Goal: Transaction & Acquisition: Obtain resource

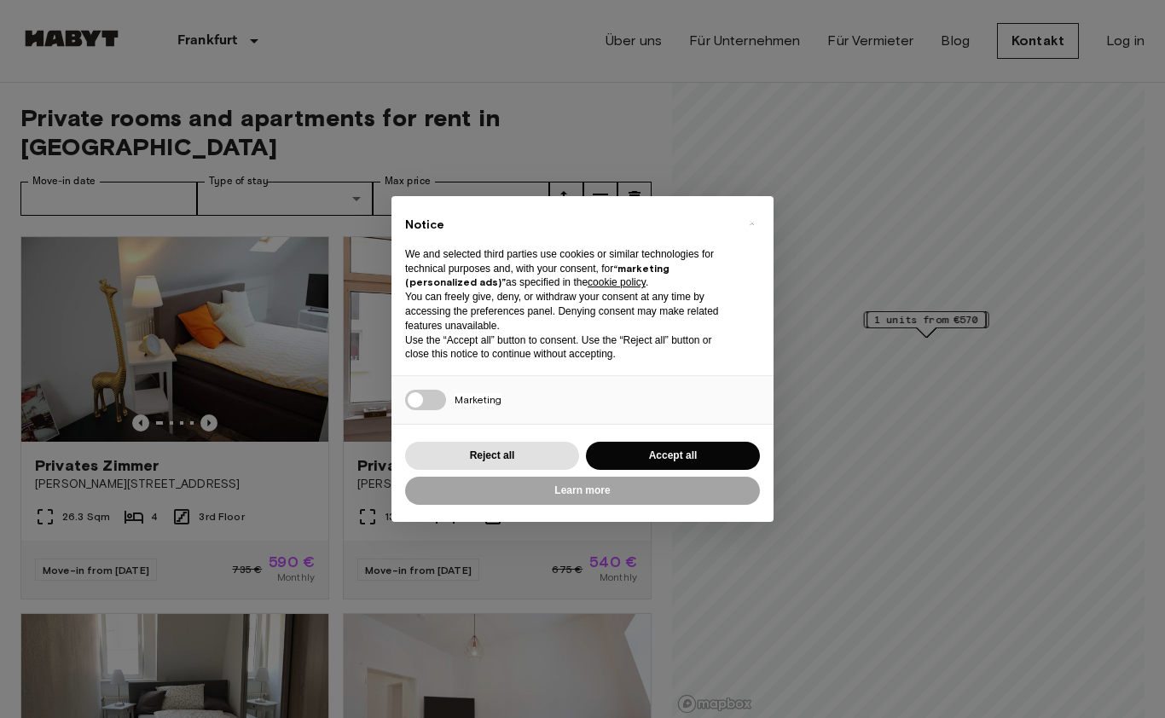
click at [695, 490] on div "× Notice We and selected third parties use cookies or similar technologies for …" at bounding box center [583, 359] width 382 height 326
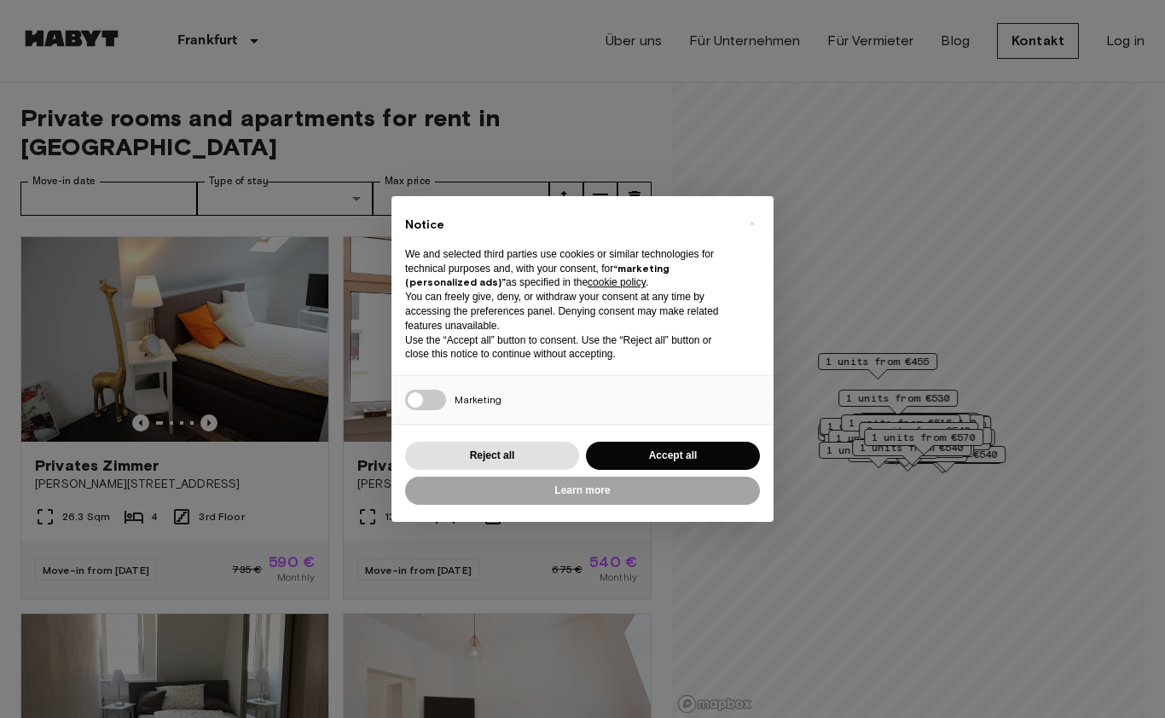
click at [652, 470] on button "Accept all" at bounding box center [673, 456] width 174 height 28
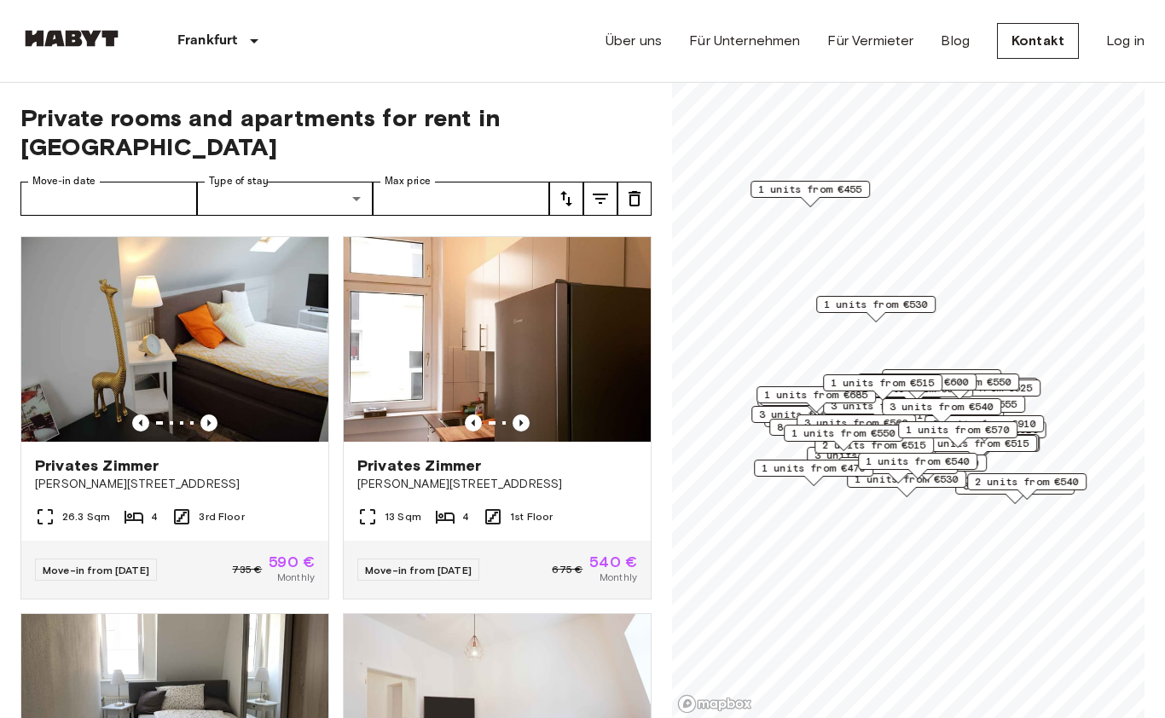
click at [514, 311] on img at bounding box center [497, 339] width 307 height 205
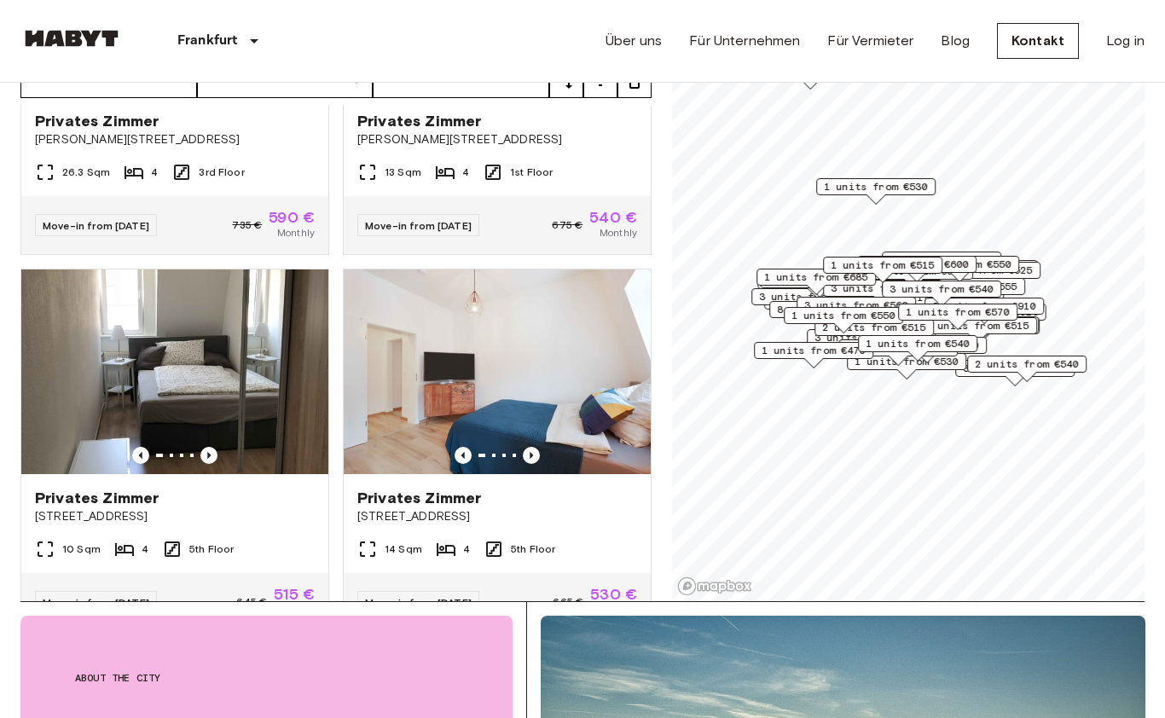
scroll to position [228, 0]
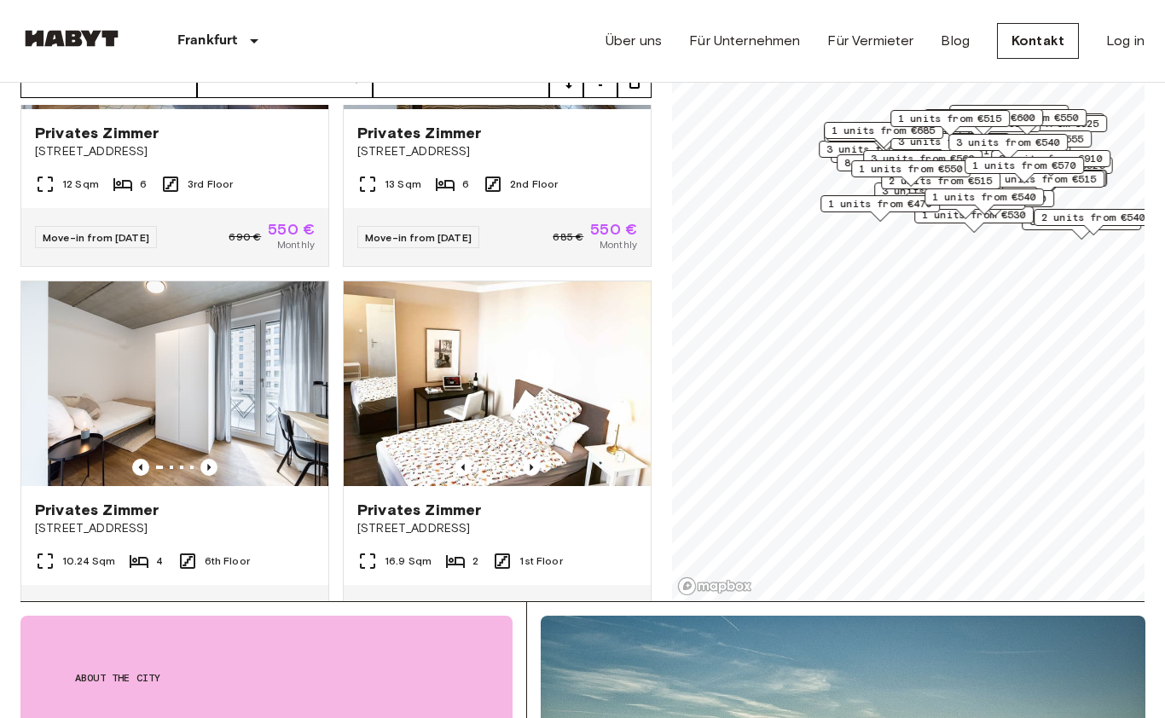
scroll to position [972, 0]
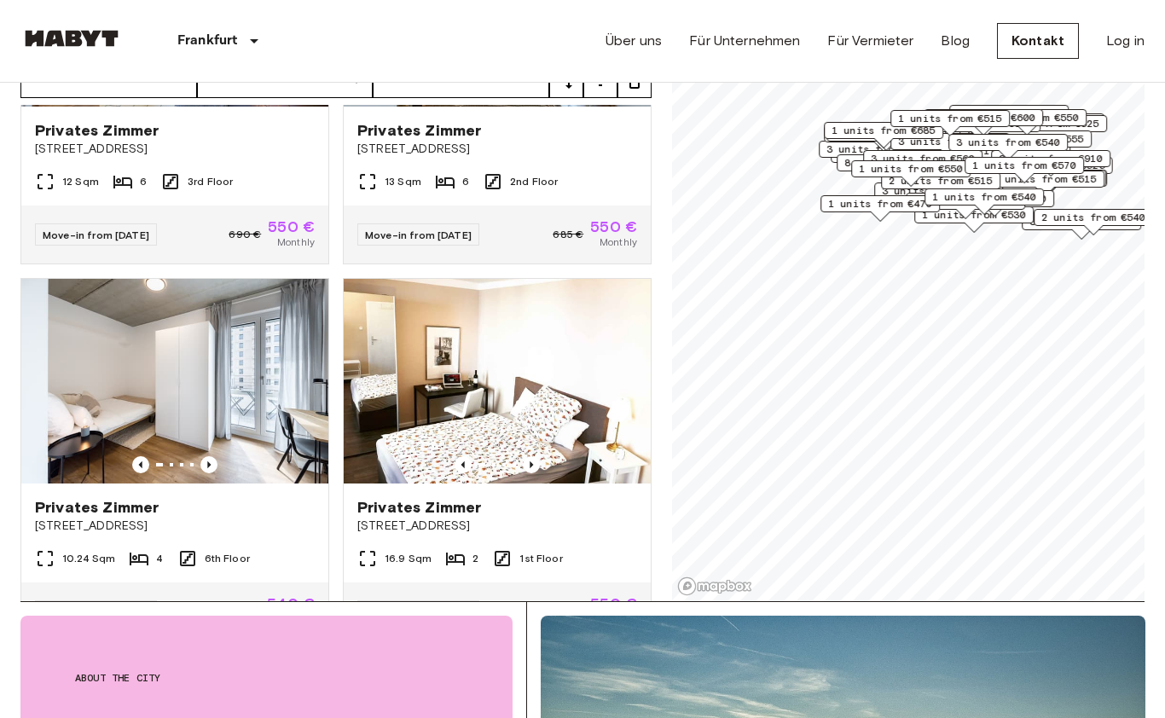
click at [467, 385] on img at bounding box center [497, 381] width 307 height 205
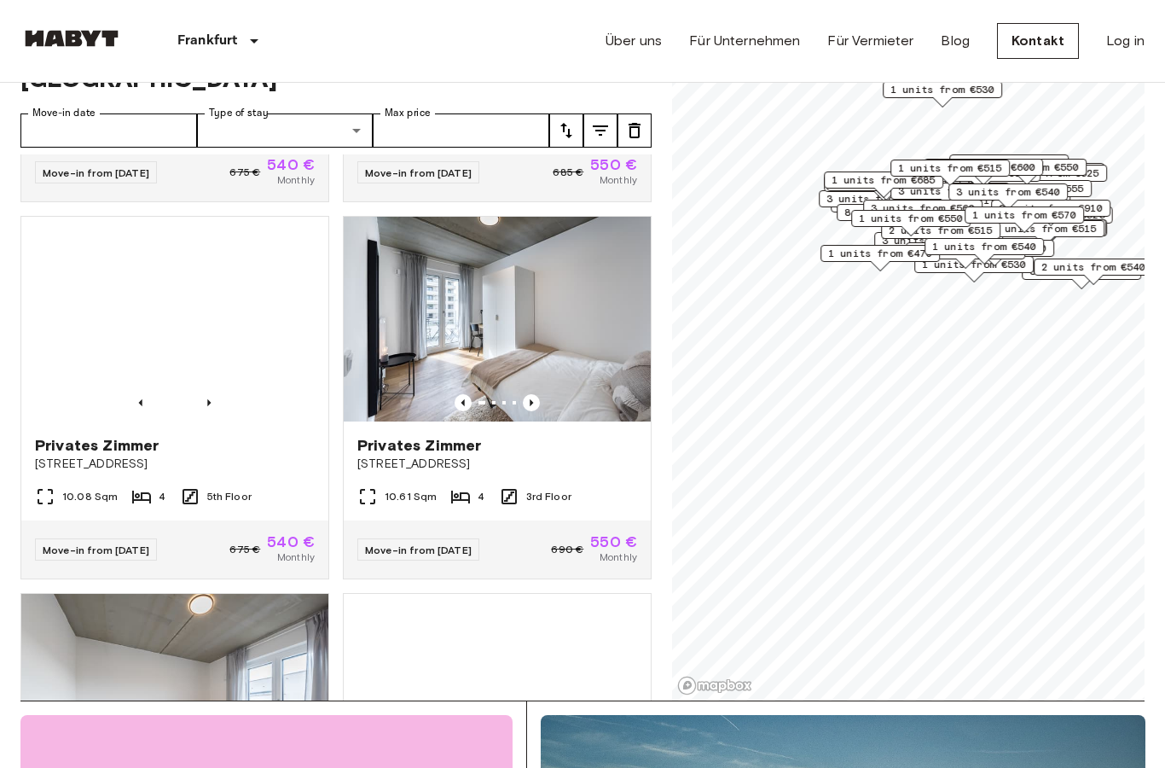
scroll to position [2217, 0]
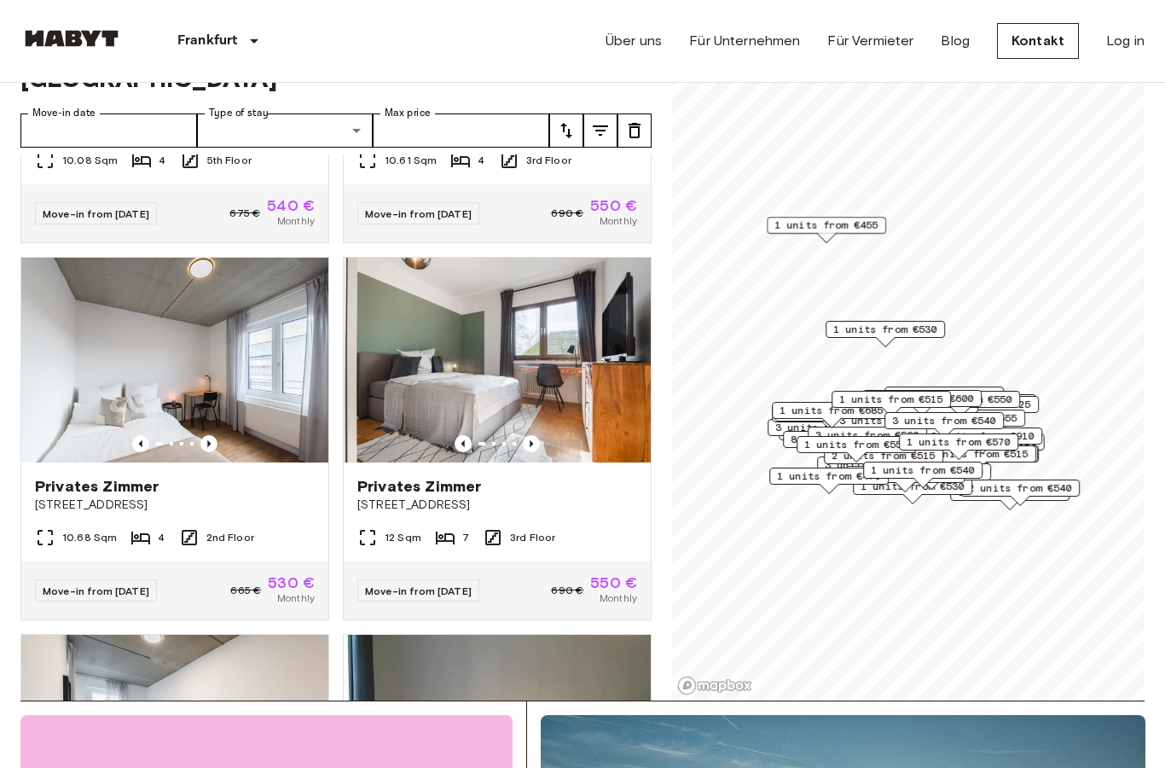
scroll to position [2559, 0]
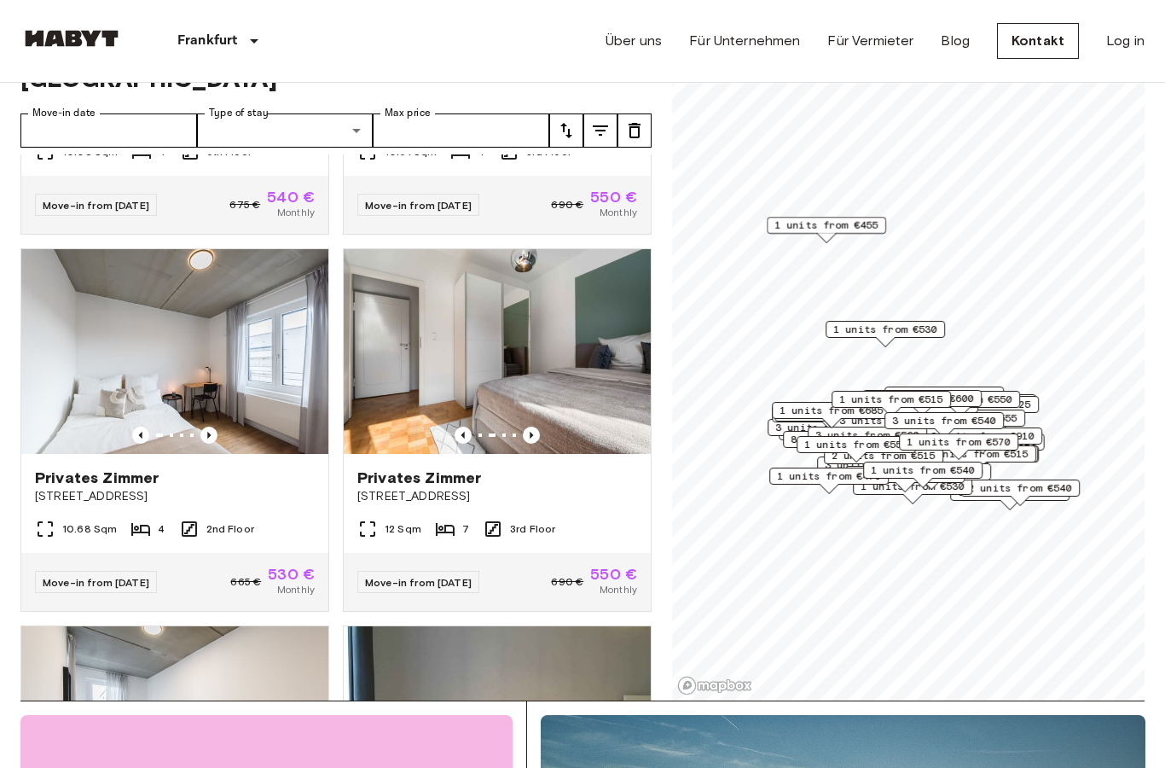
click at [454, 355] on img at bounding box center [497, 351] width 307 height 205
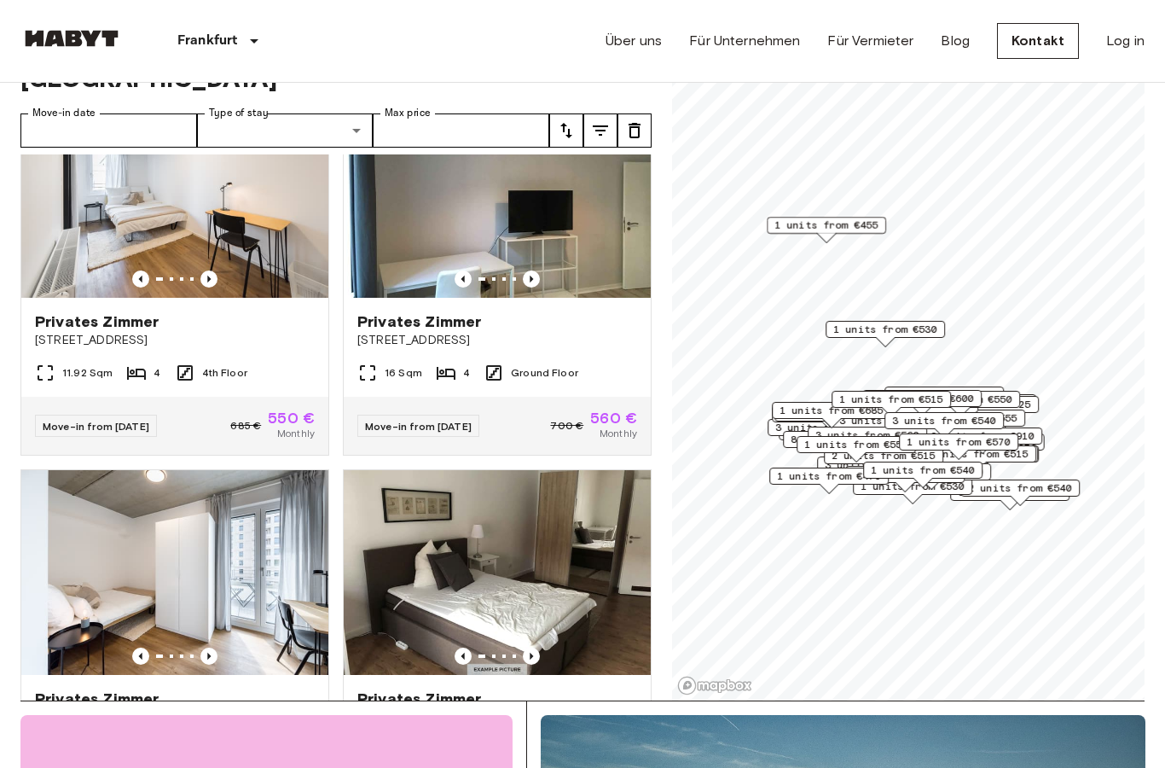
scroll to position [3099, 0]
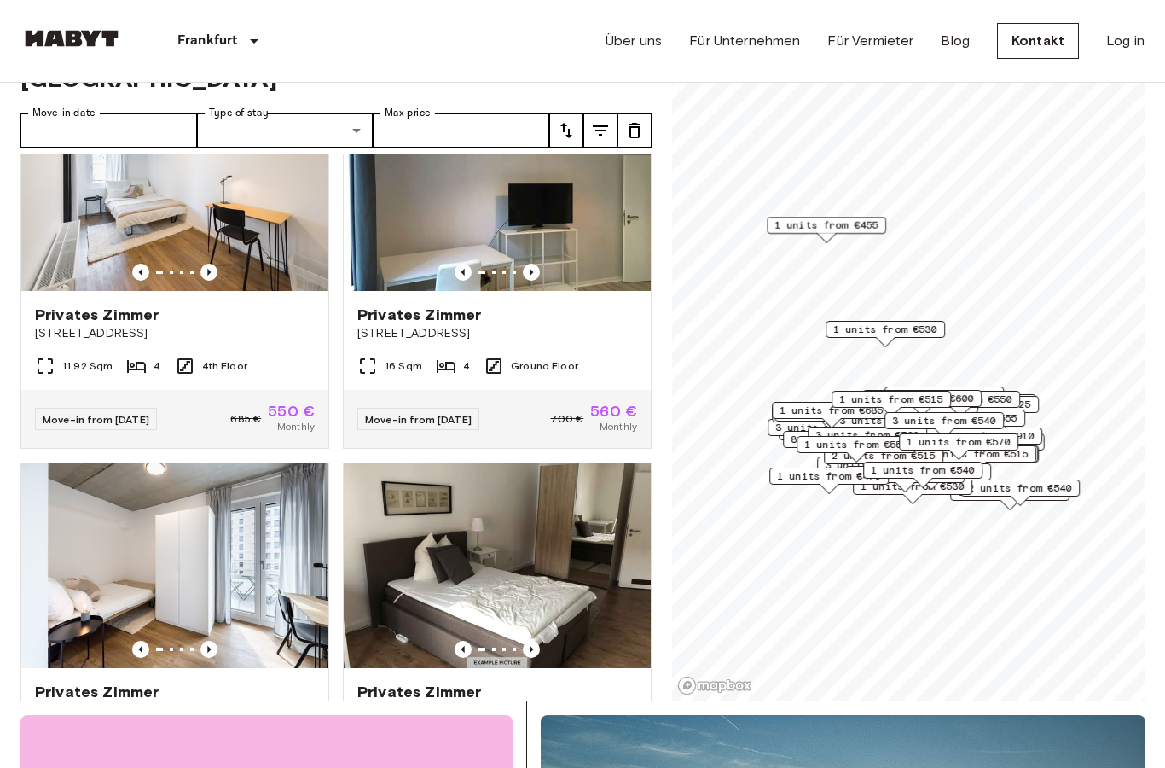
click at [413, 204] on img at bounding box center [497, 188] width 307 height 205
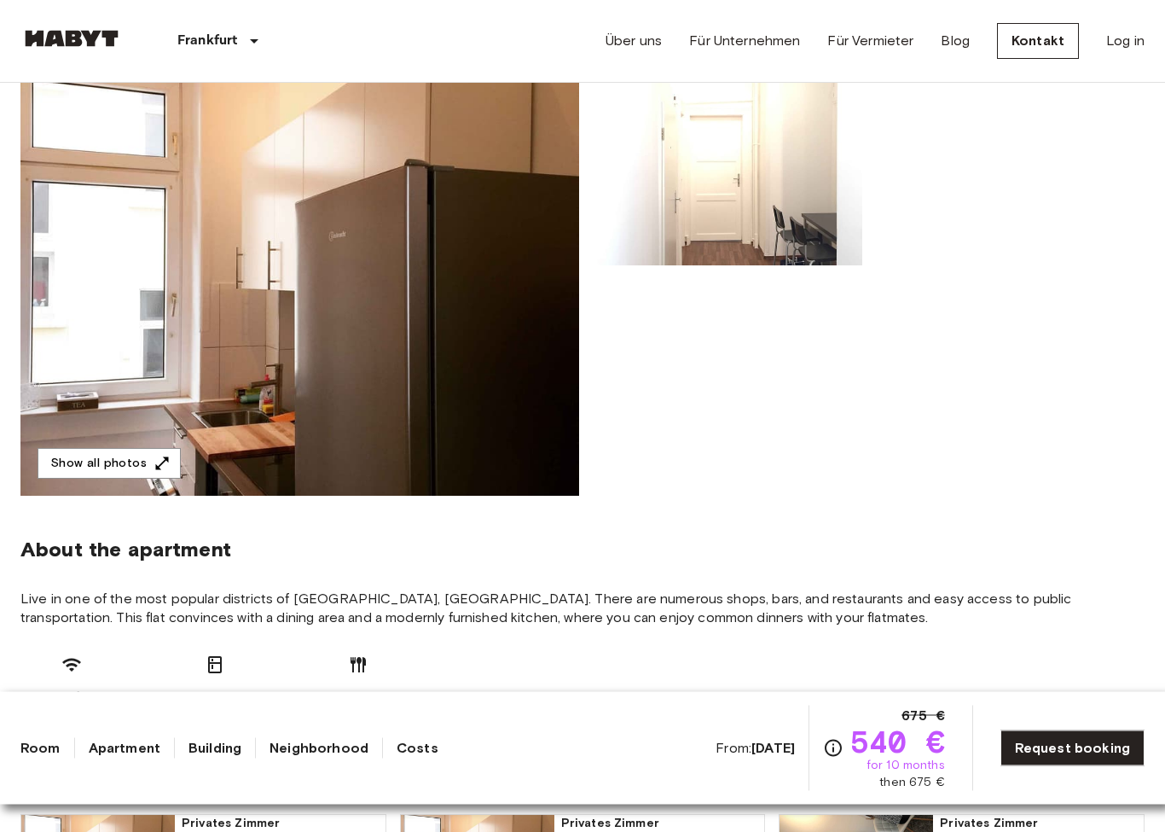
scroll to position [194, 0]
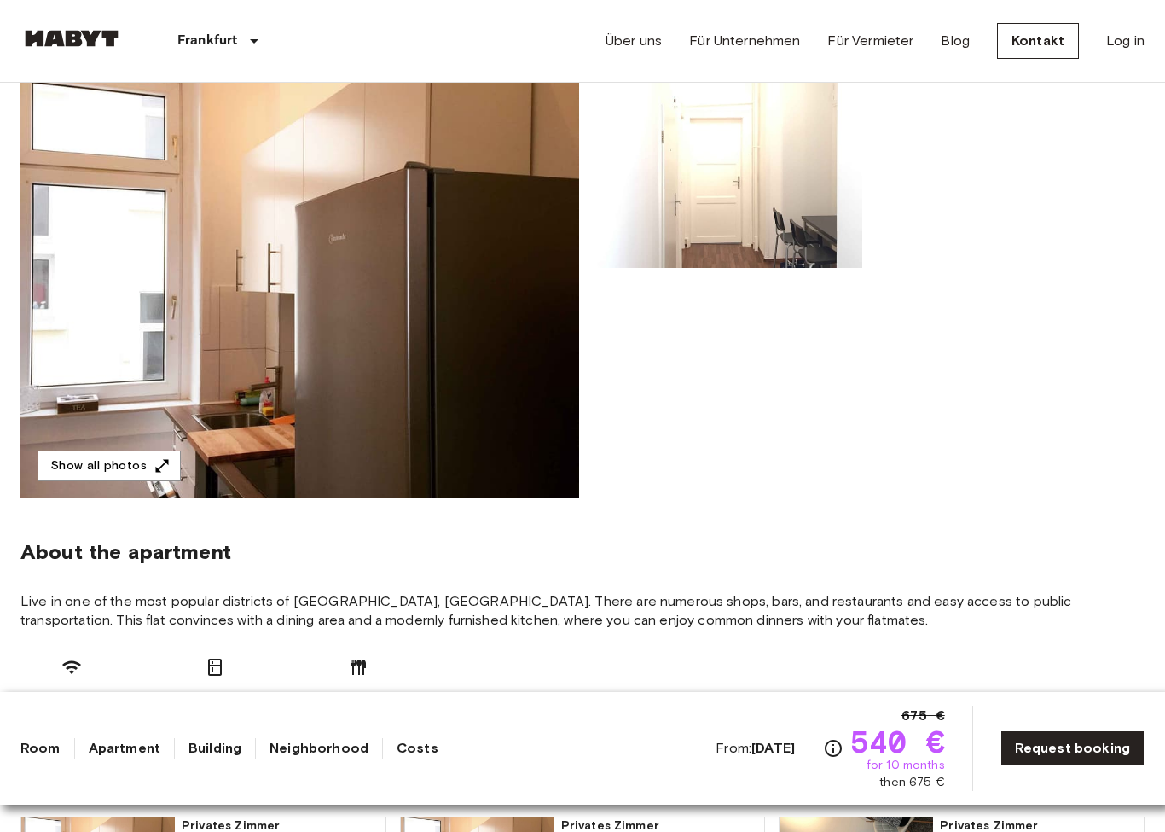
click at [468, 304] on img at bounding box center [299, 271] width 559 height 454
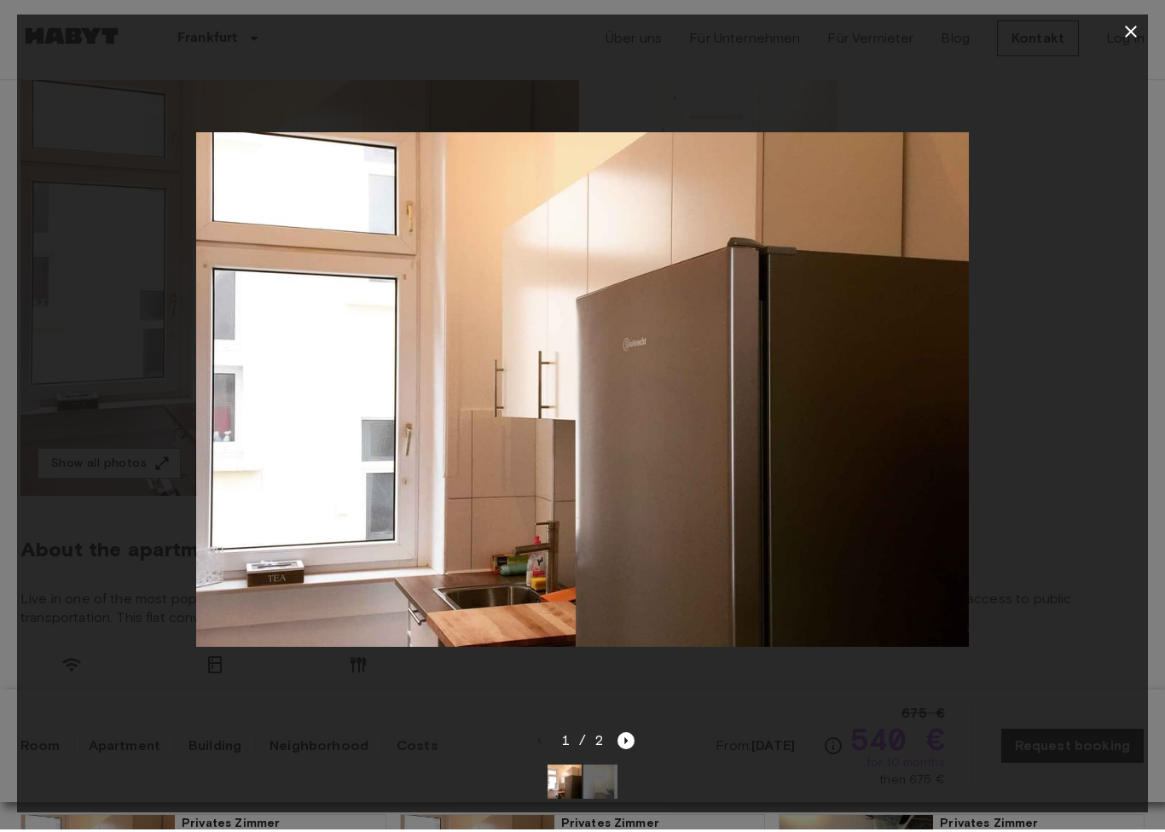
click at [1138, 24] on icon "button" at bounding box center [1131, 34] width 20 height 20
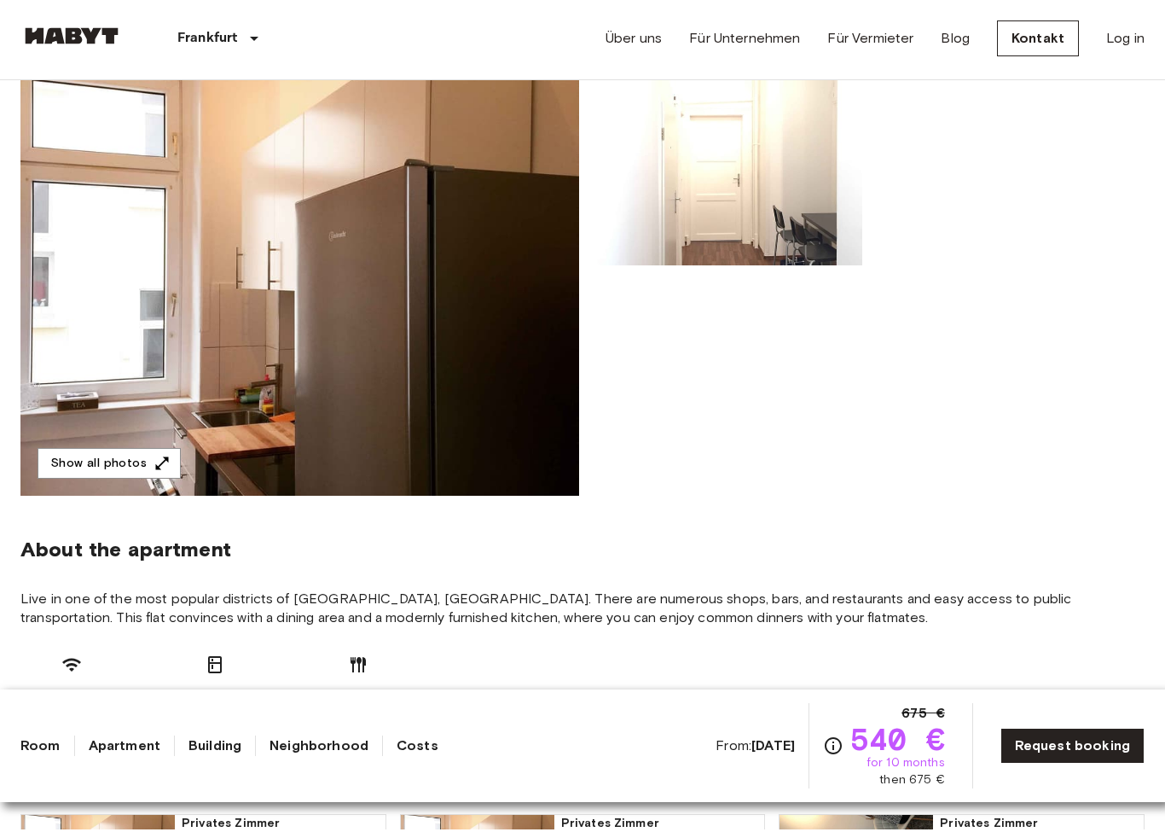
click at [125, 455] on button "Show all photos" at bounding box center [109, 466] width 143 height 32
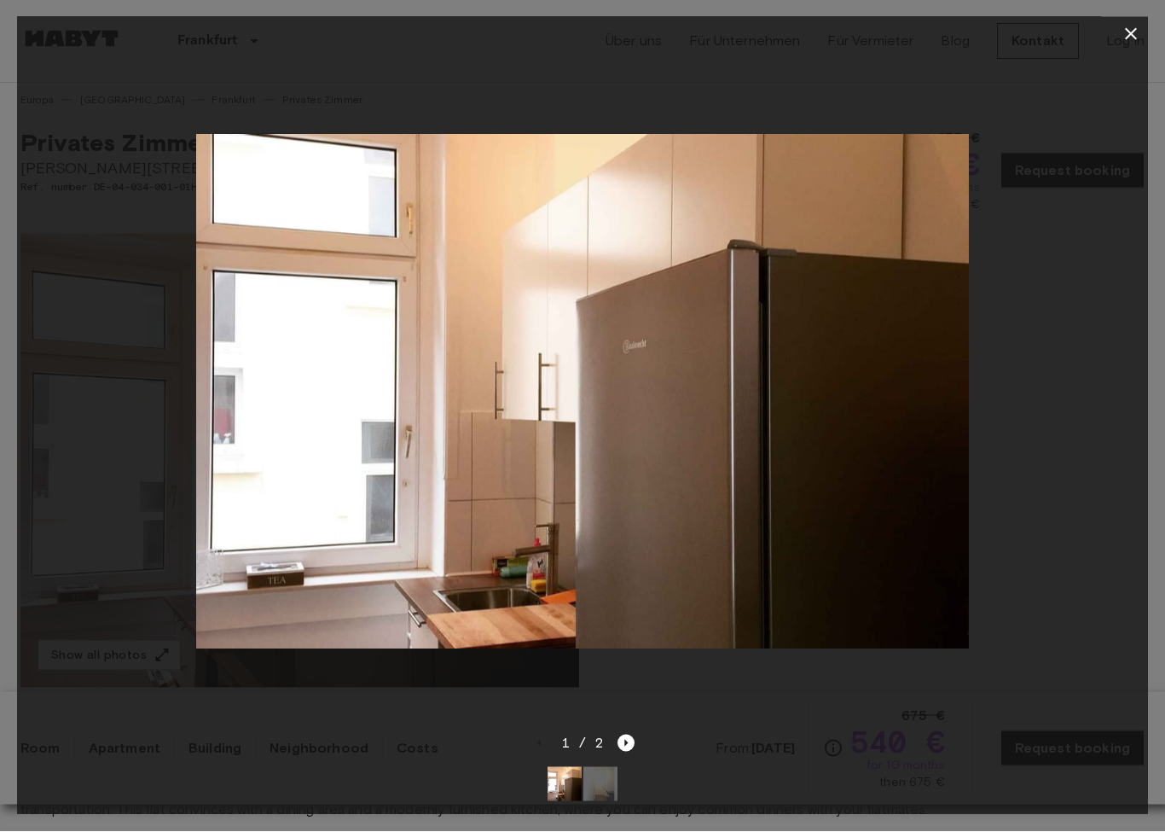
scroll to position [0, 0]
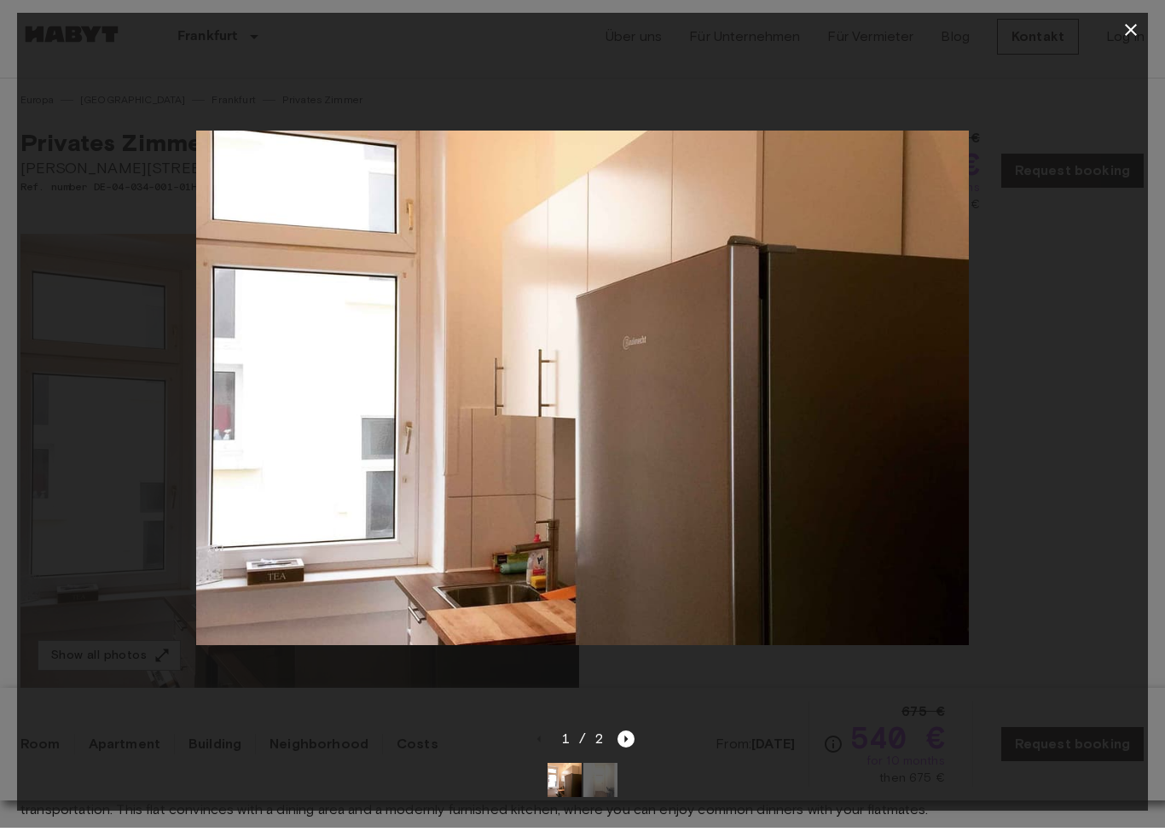
click at [1028, 294] on div at bounding box center [582, 392] width 1131 height 682
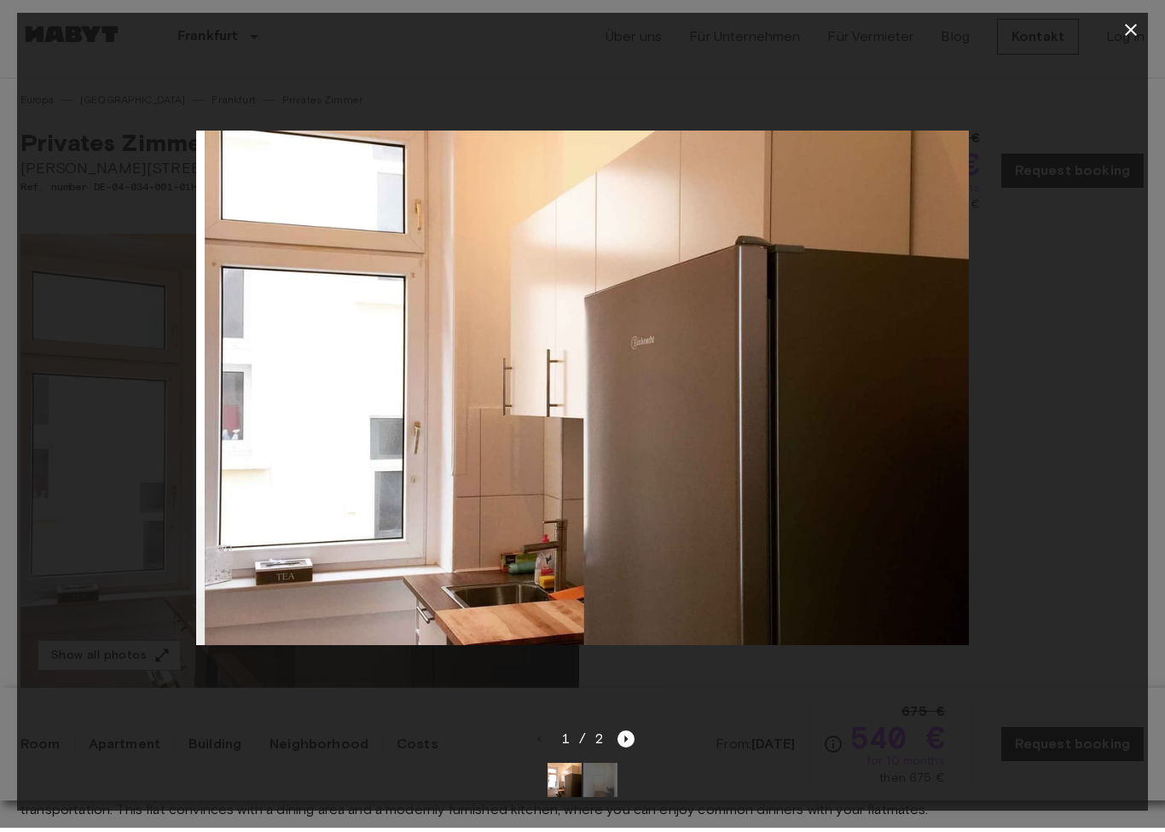
click at [1017, 251] on div at bounding box center [582, 392] width 1131 height 682
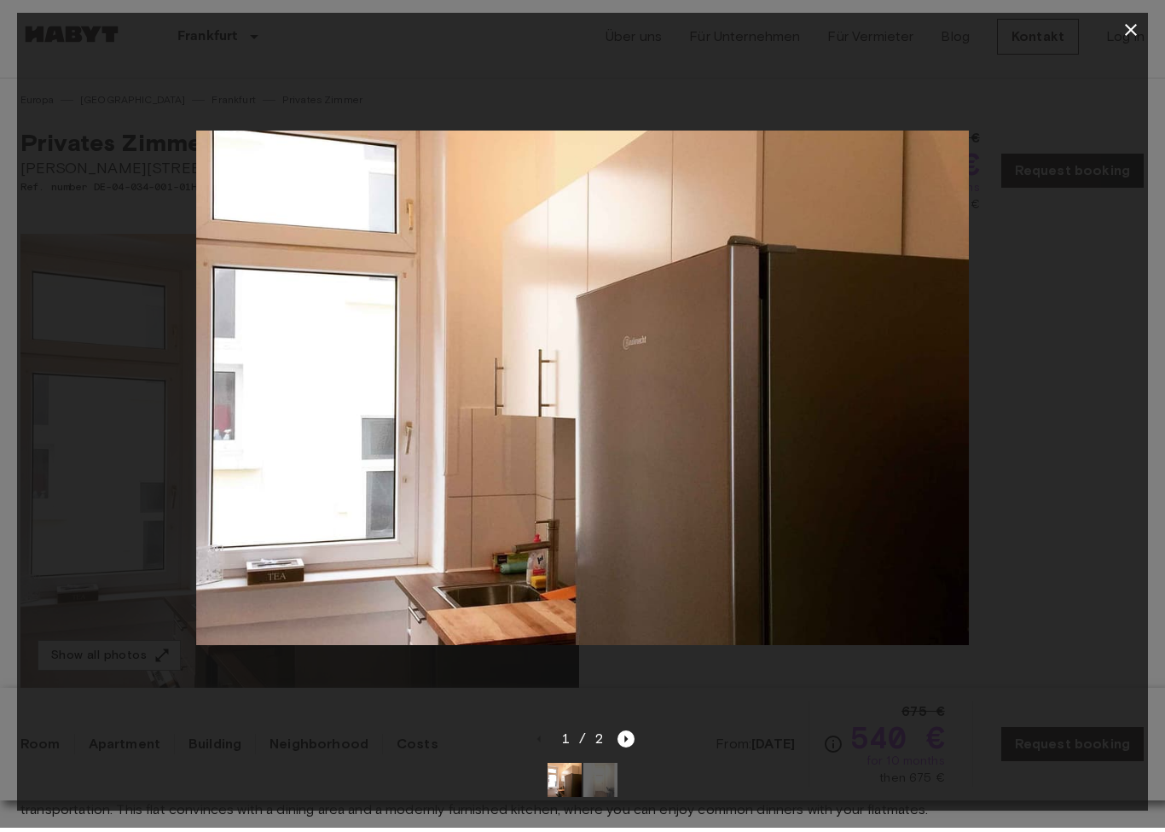
click at [1135, 34] on icon "button" at bounding box center [1131, 34] width 12 height 12
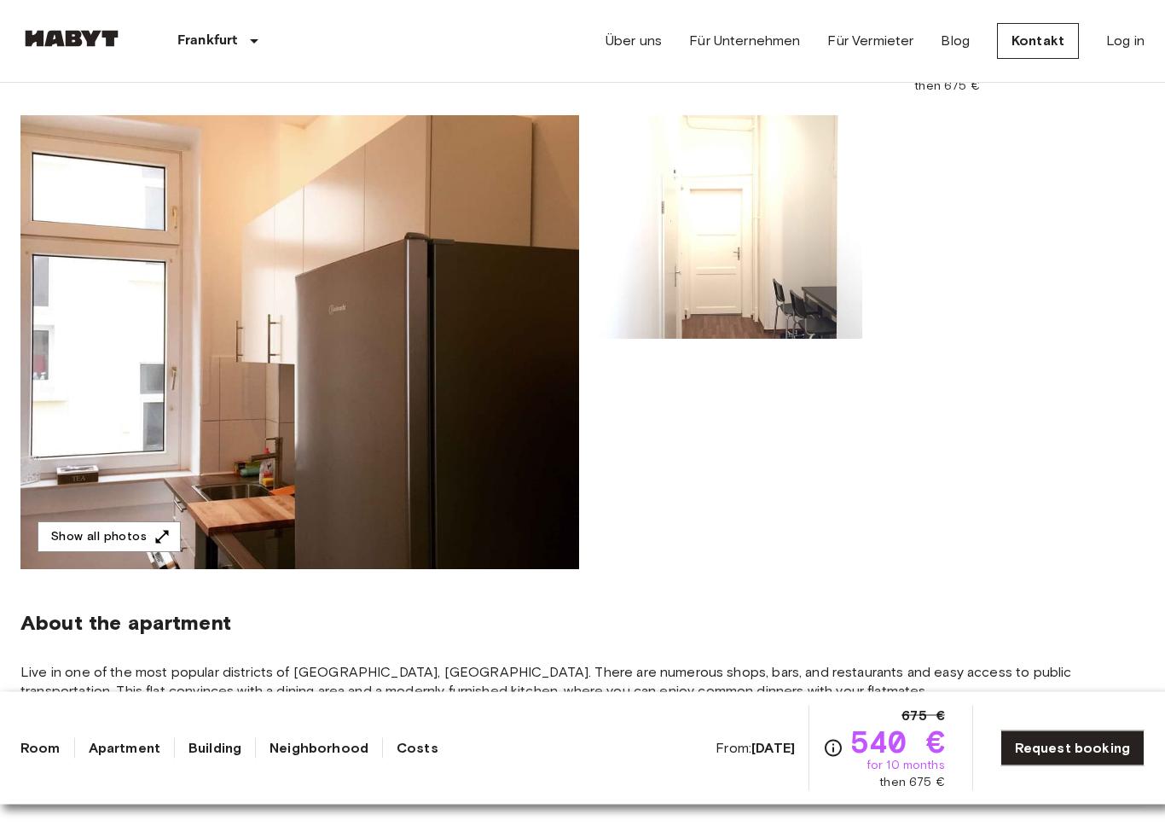
scroll to position [119, 0]
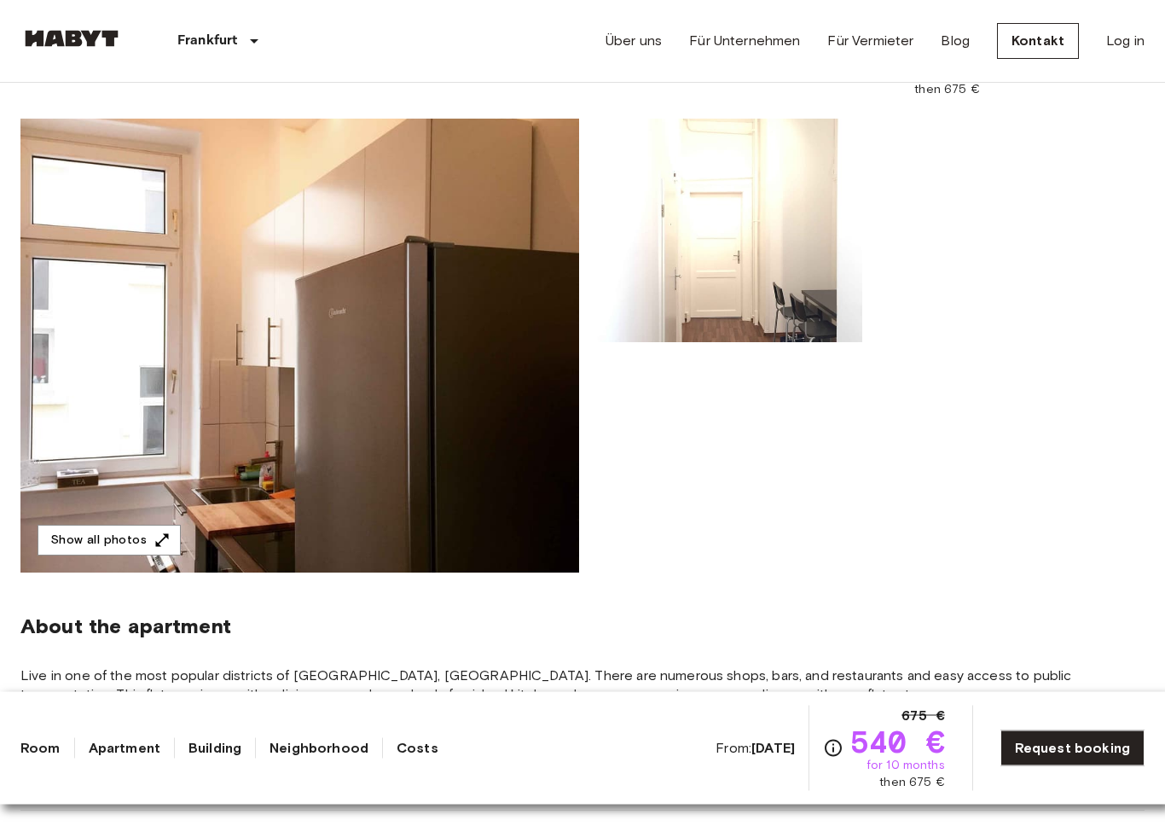
click at [464, 418] on img at bounding box center [299, 346] width 559 height 454
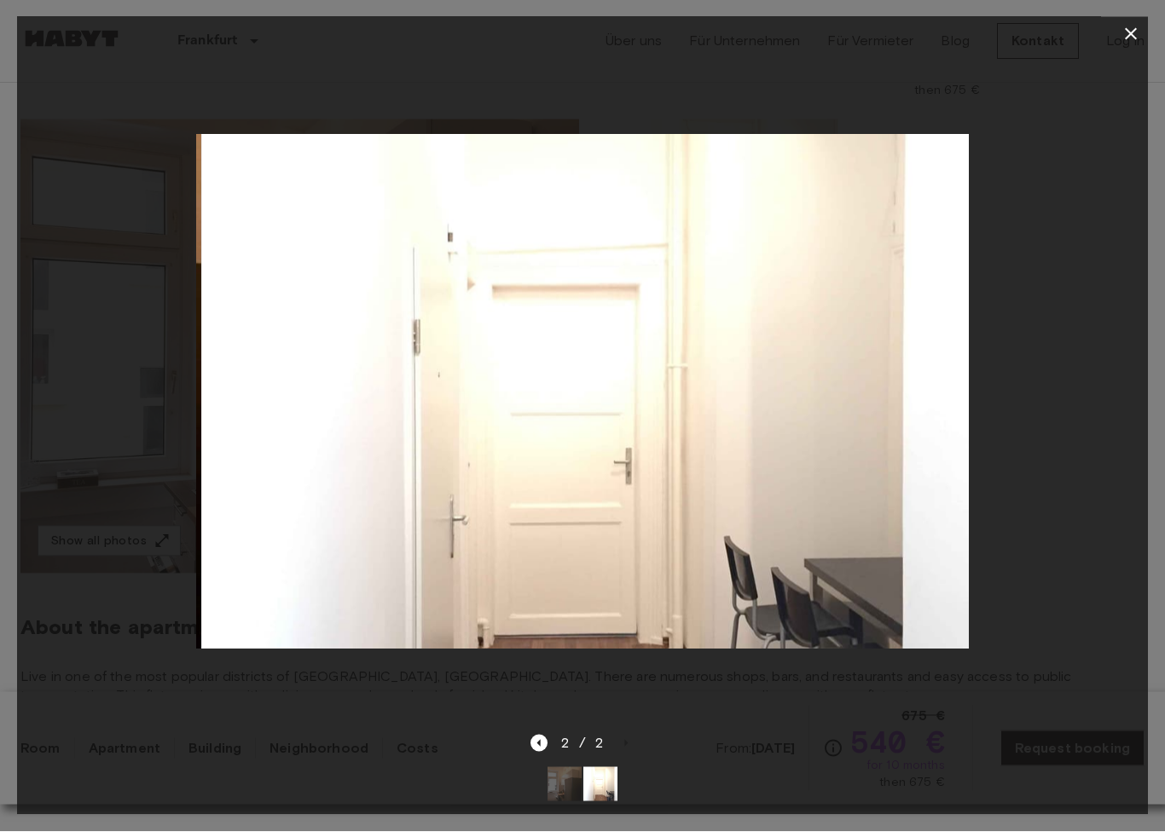
click at [115, 283] on div at bounding box center [582, 392] width 1131 height 682
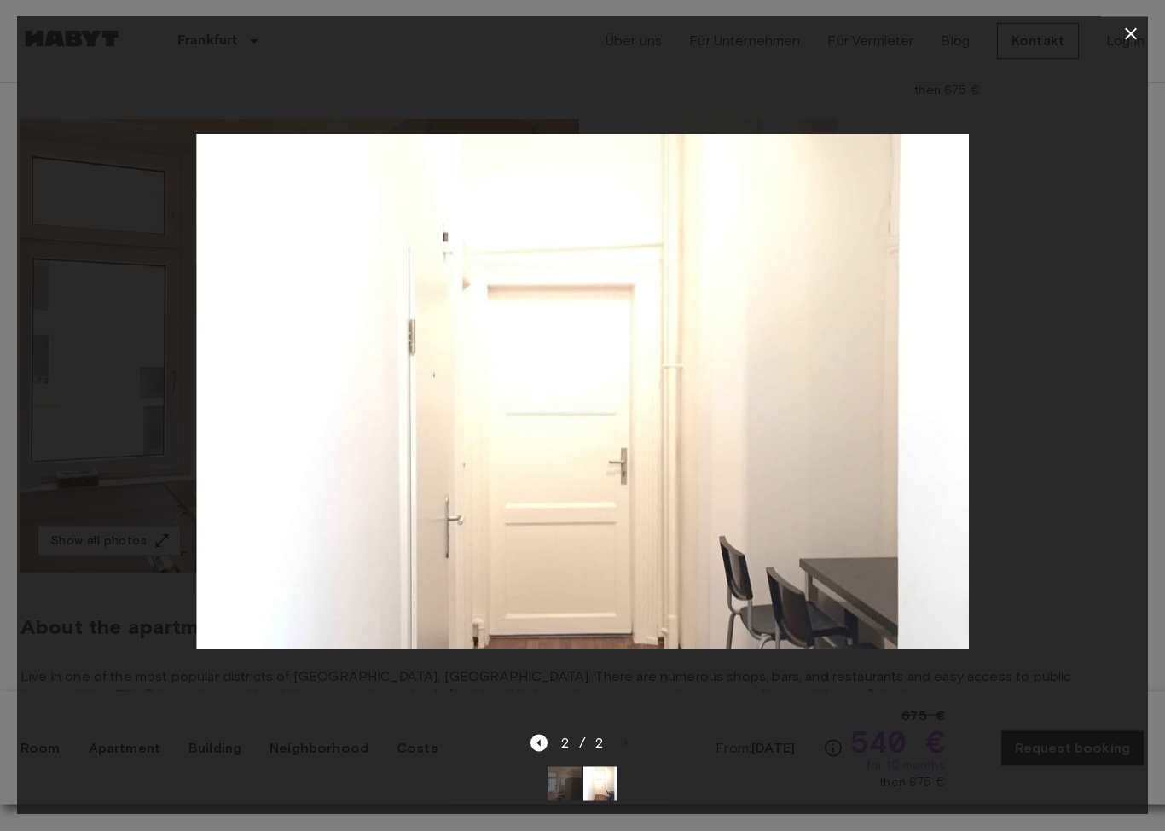
click at [112, 267] on div at bounding box center [582, 392] width 1131 height 682
click at [1132, 38] on icon "button" at bounding box center [1131, 34] width 20 height 20
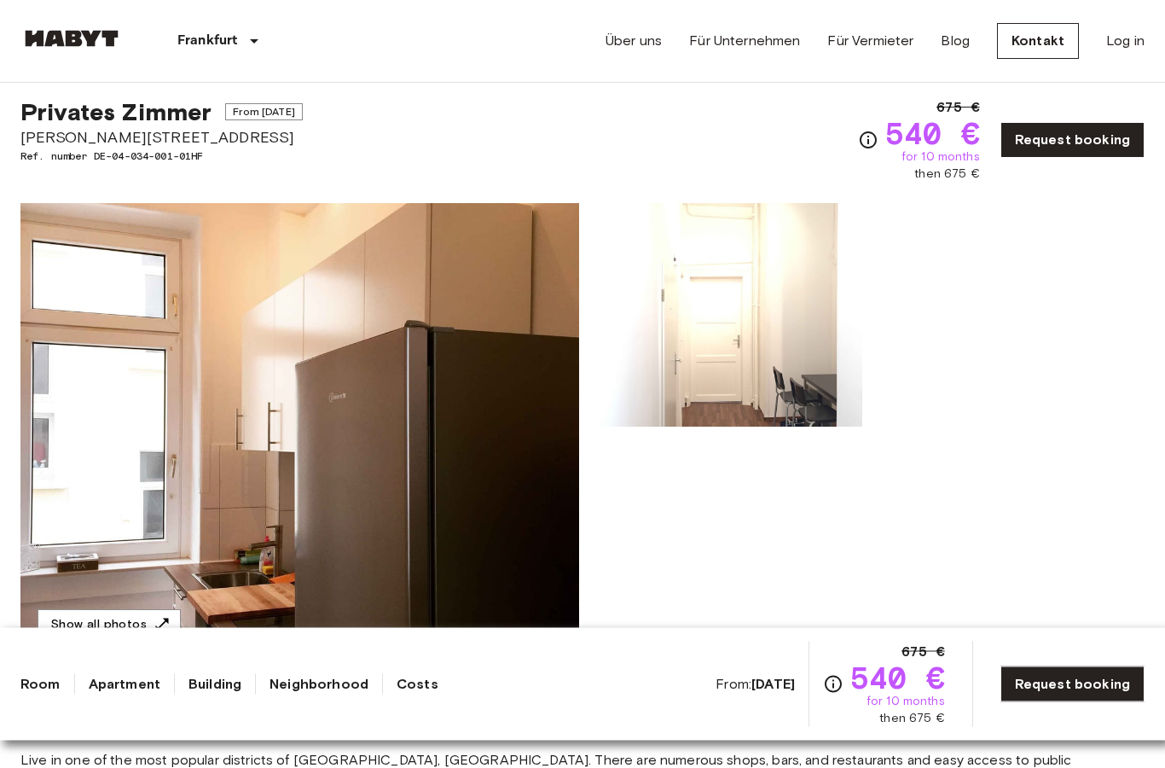
scroll to position [0, 0]
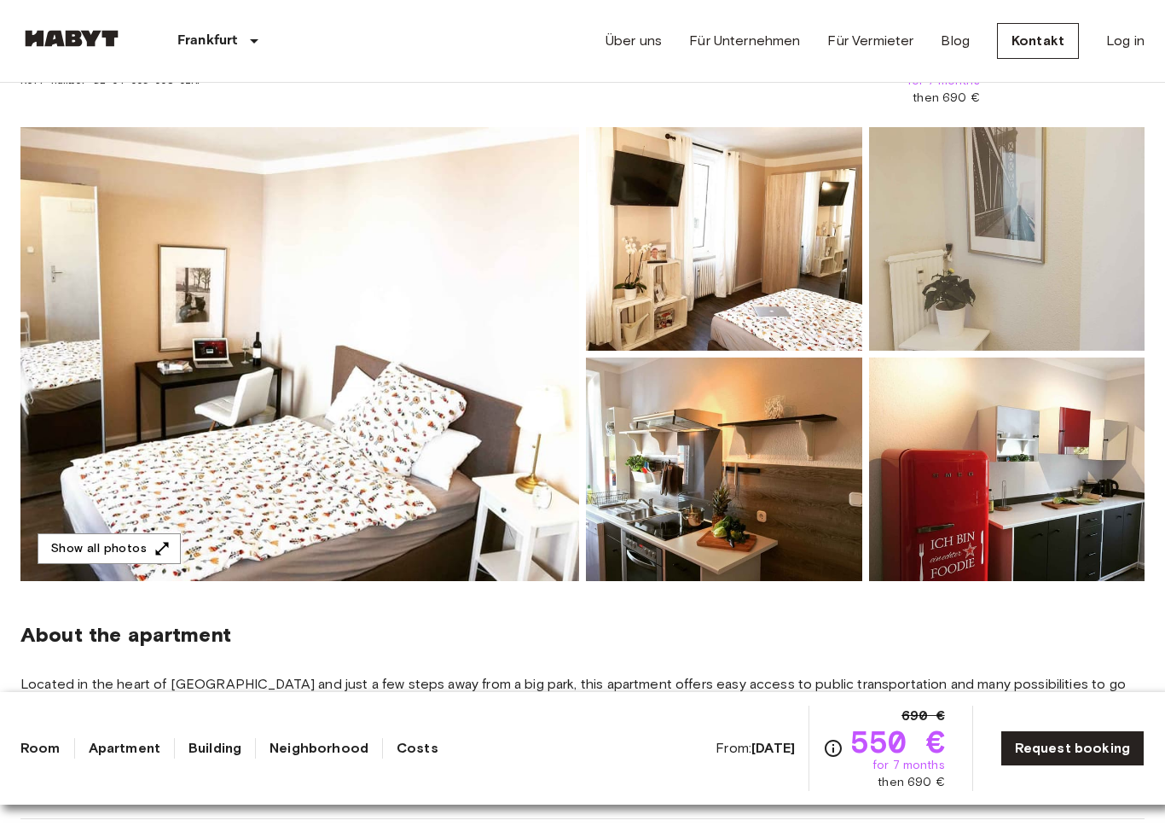
scroll to position [61, 0]
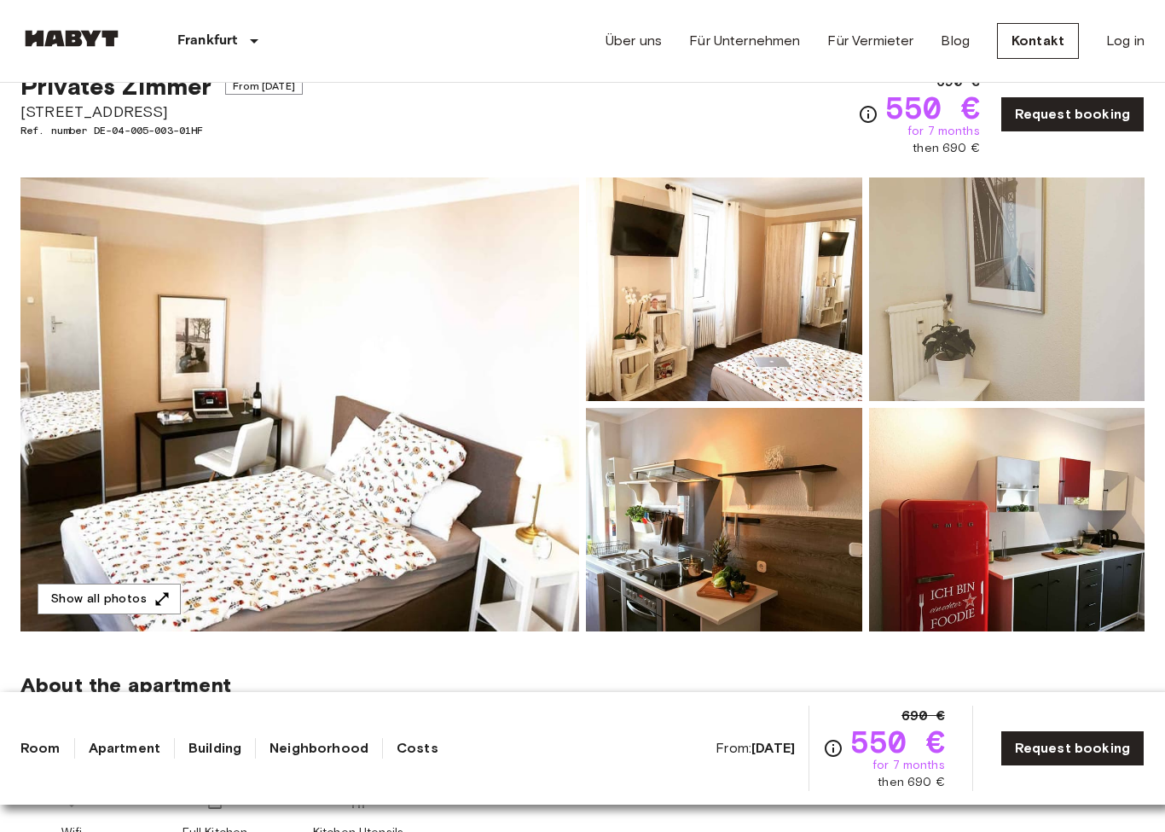
click at [256, 469] on img at bounding box center [299, 404] width 559 height 454
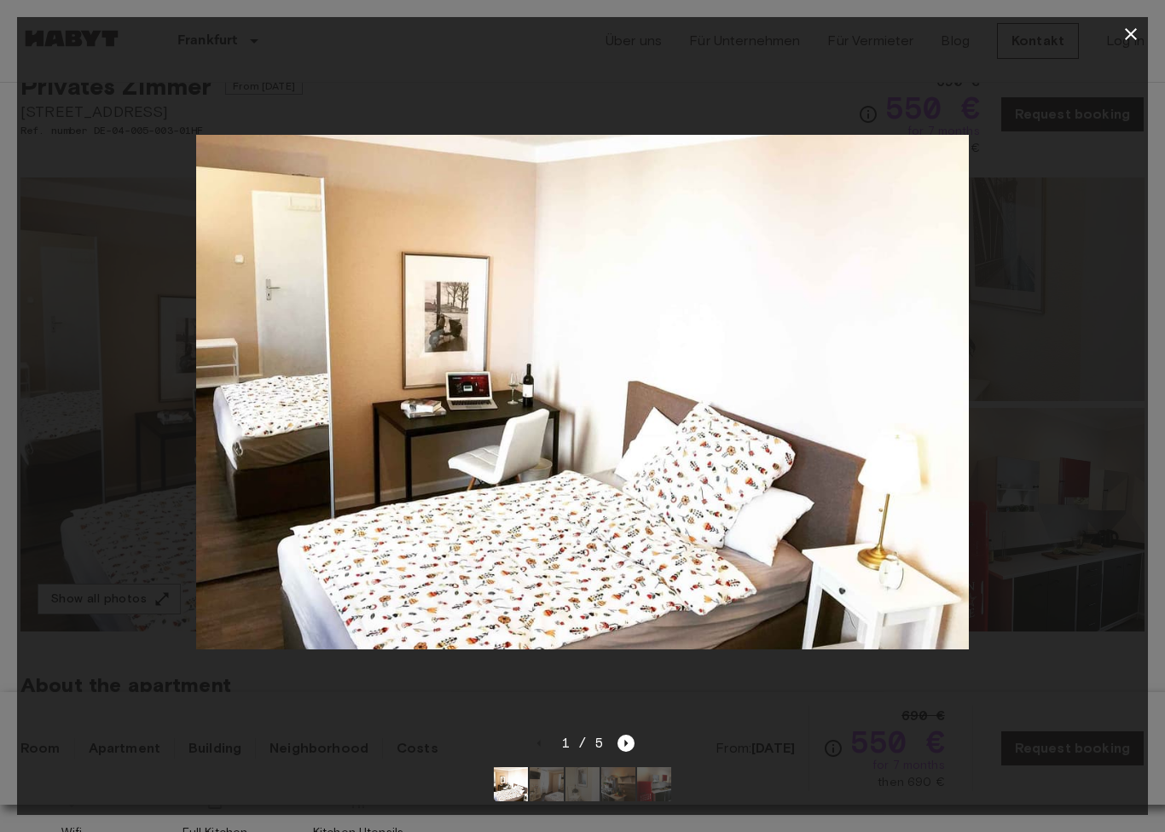
click at [618, 751] on icon "Next image" at bounding box center [626, 742] width 17 height 17
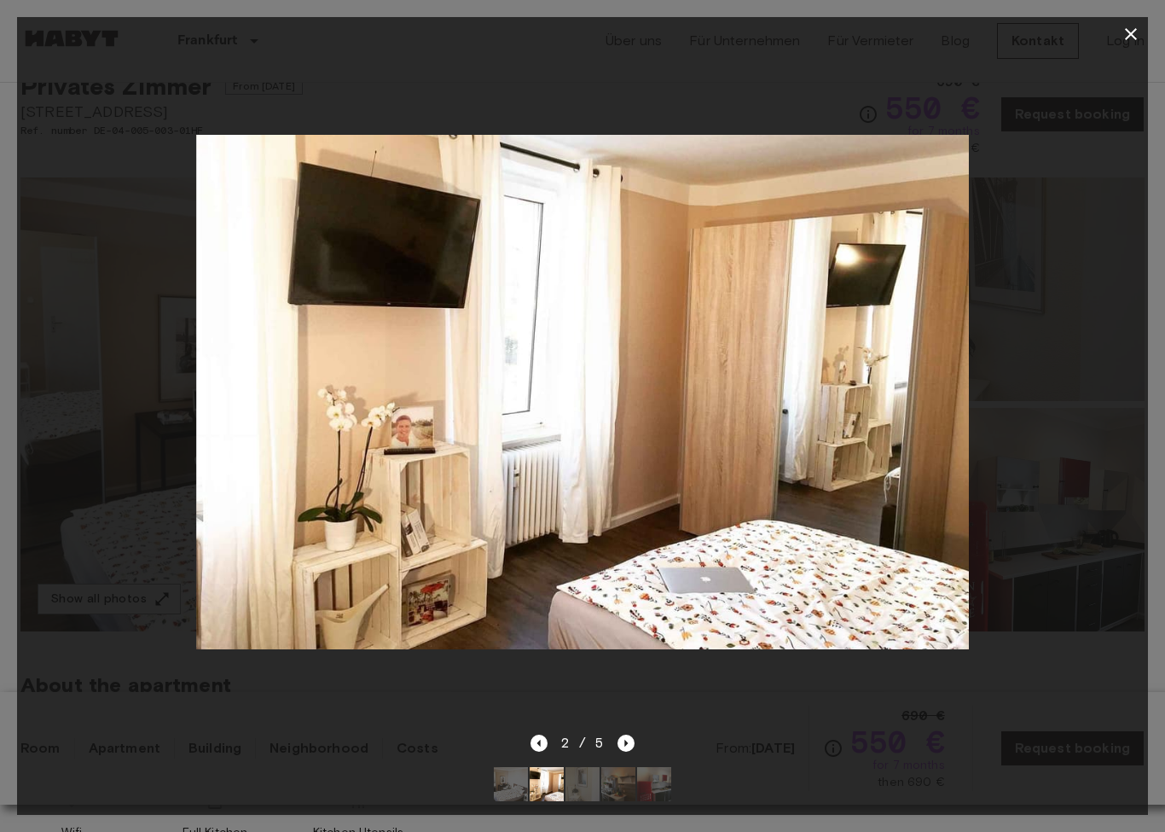
click at [620, 749] on icon "Next image" at bounding box center [626, 742] width 17 height 17
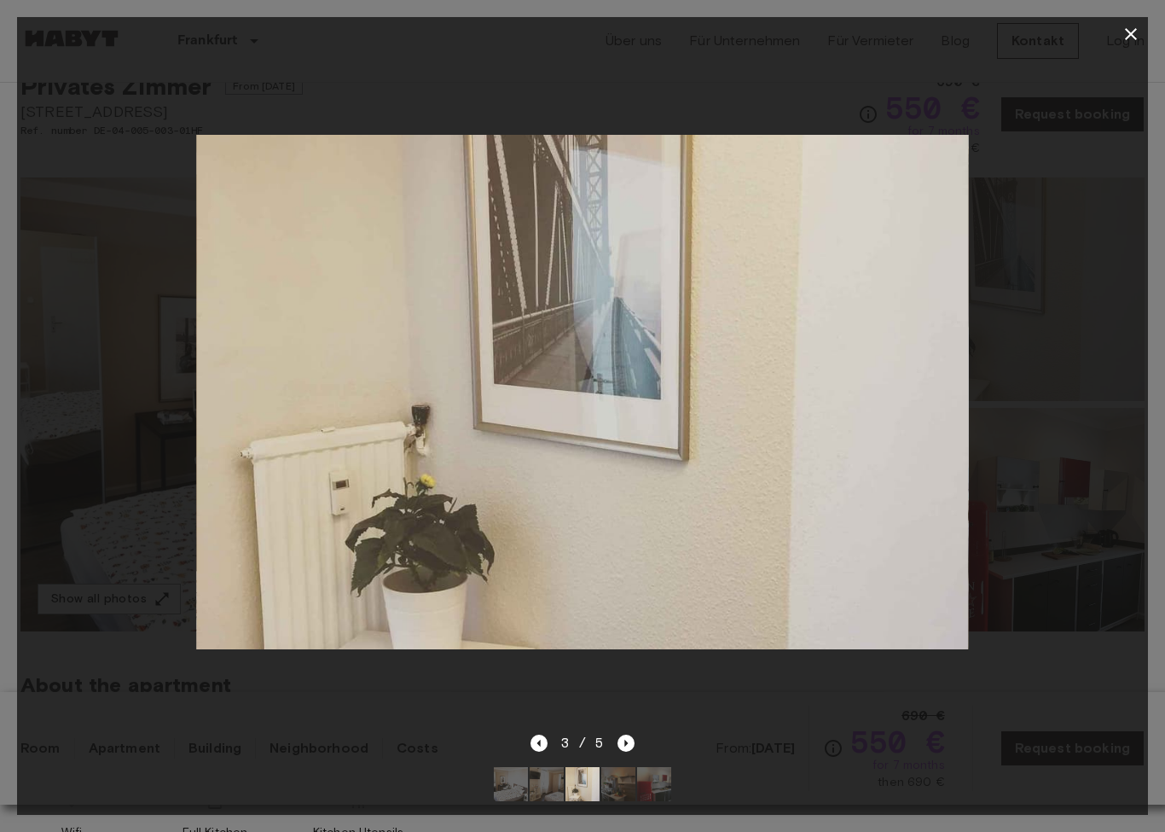
click at [618, 751] on icon "Next image" at bounding box center [626, 742] width 17 height 17
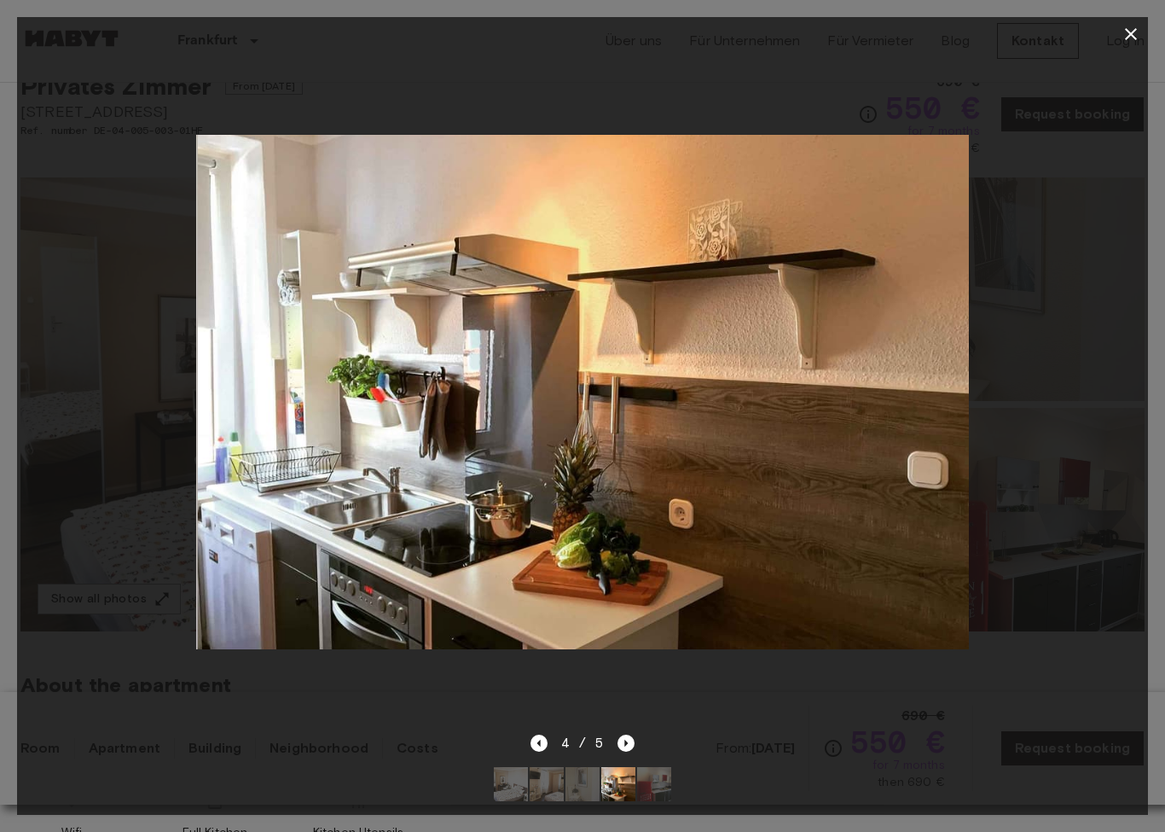
click at [635, 733] on div at bounding box center [582, 392] width 1131 height 682
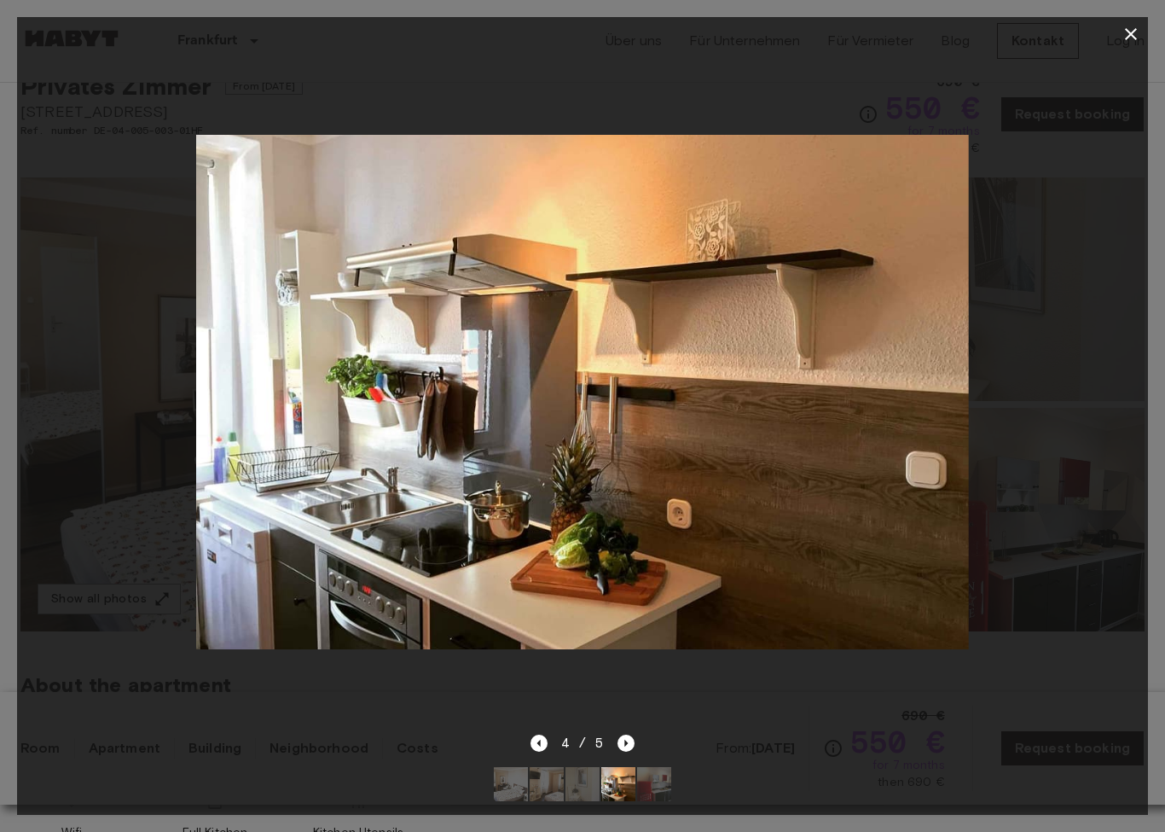
click at [634, 742] on icon "Next image" at bounding box center [626, 742] width 17 height 17
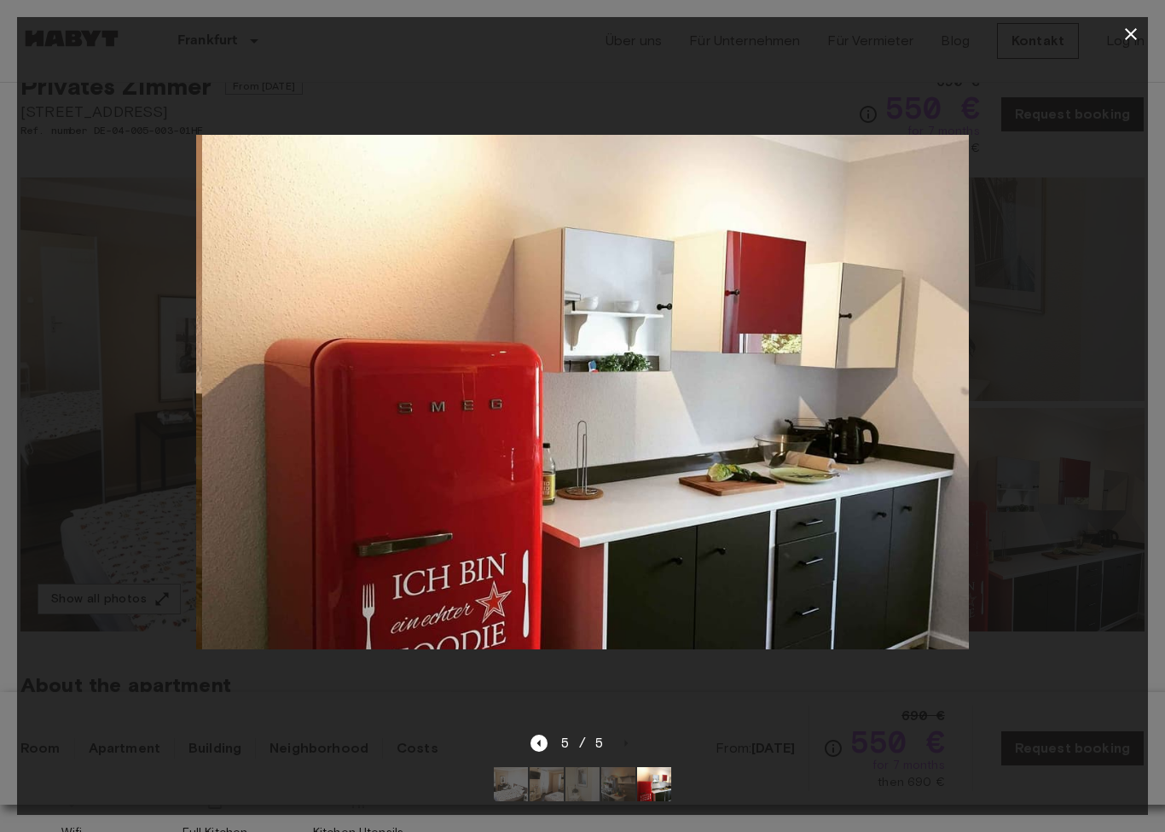
click at [536, 751] on icon "Previous image" at bounding box center [539, 742] width 17 height 17
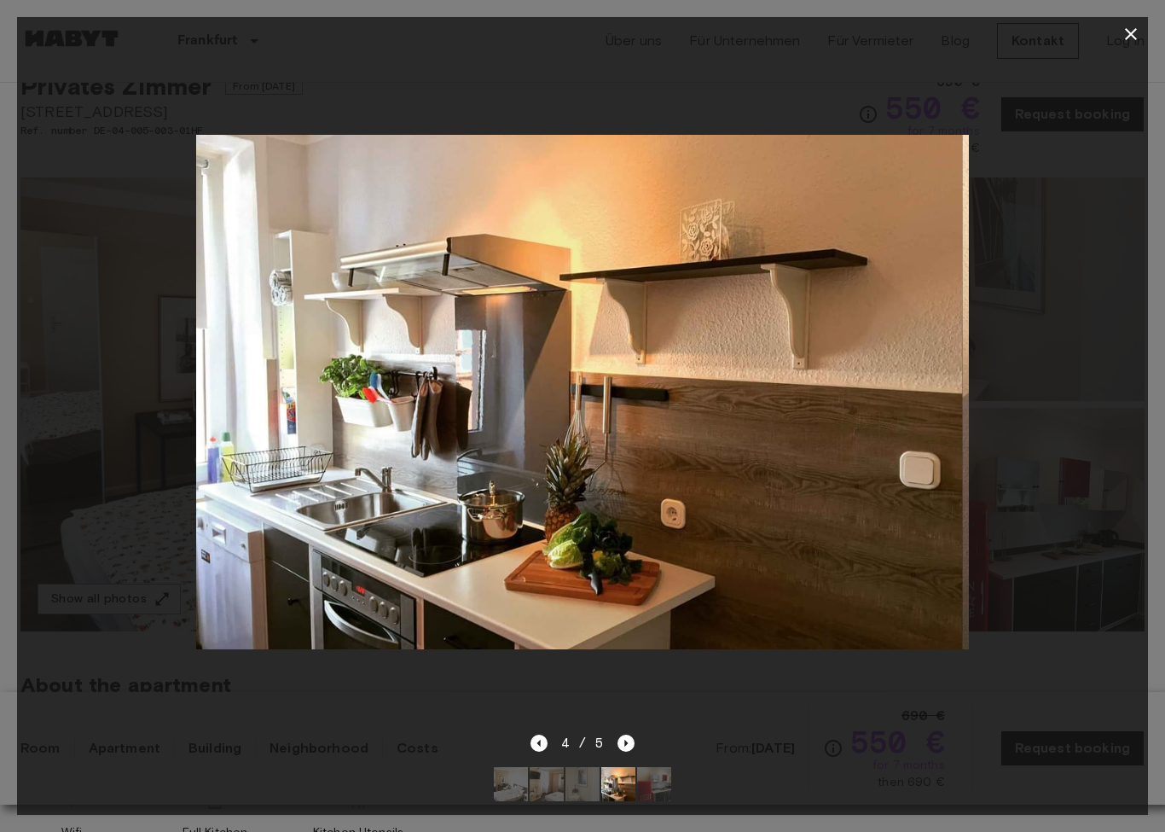
click at [604, 743] on div "4 / 5" at bounding box center [583, 743] width 105 height 20
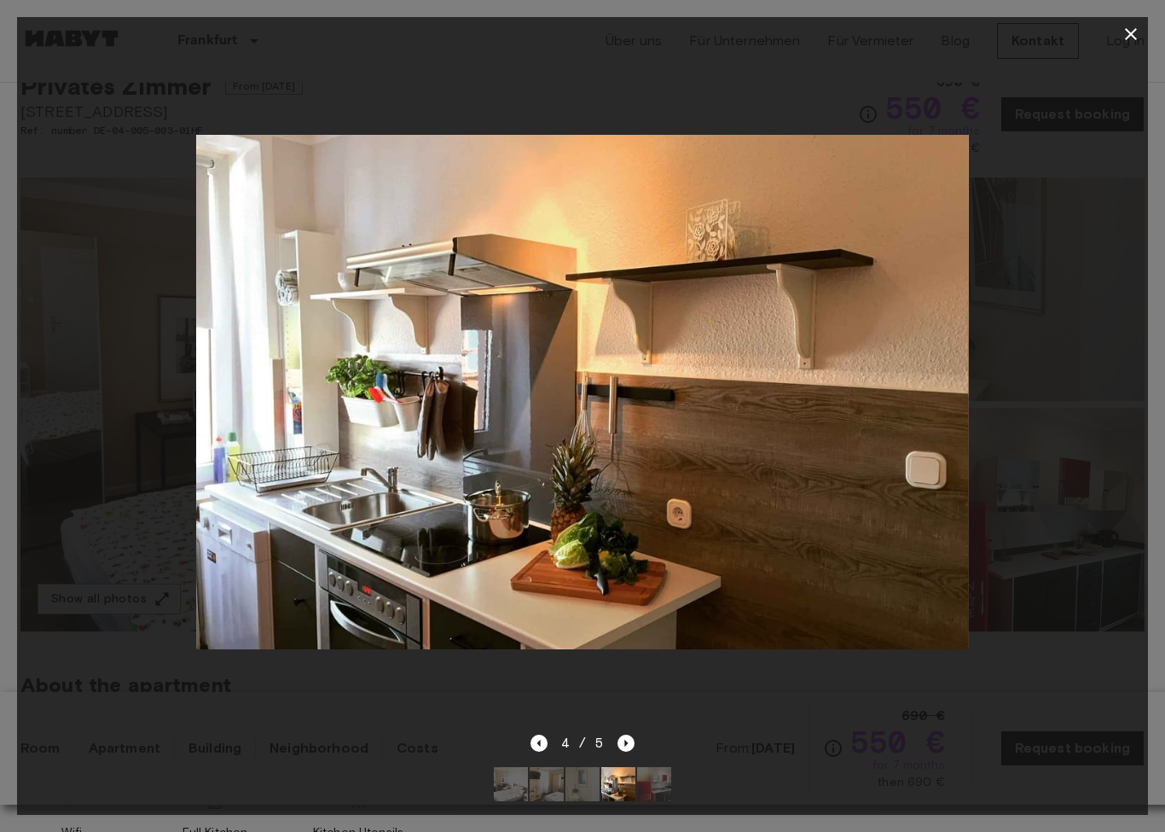
click at [620, 742] on icon "Next image" at bounding box center [626, 742] width 17 height 17
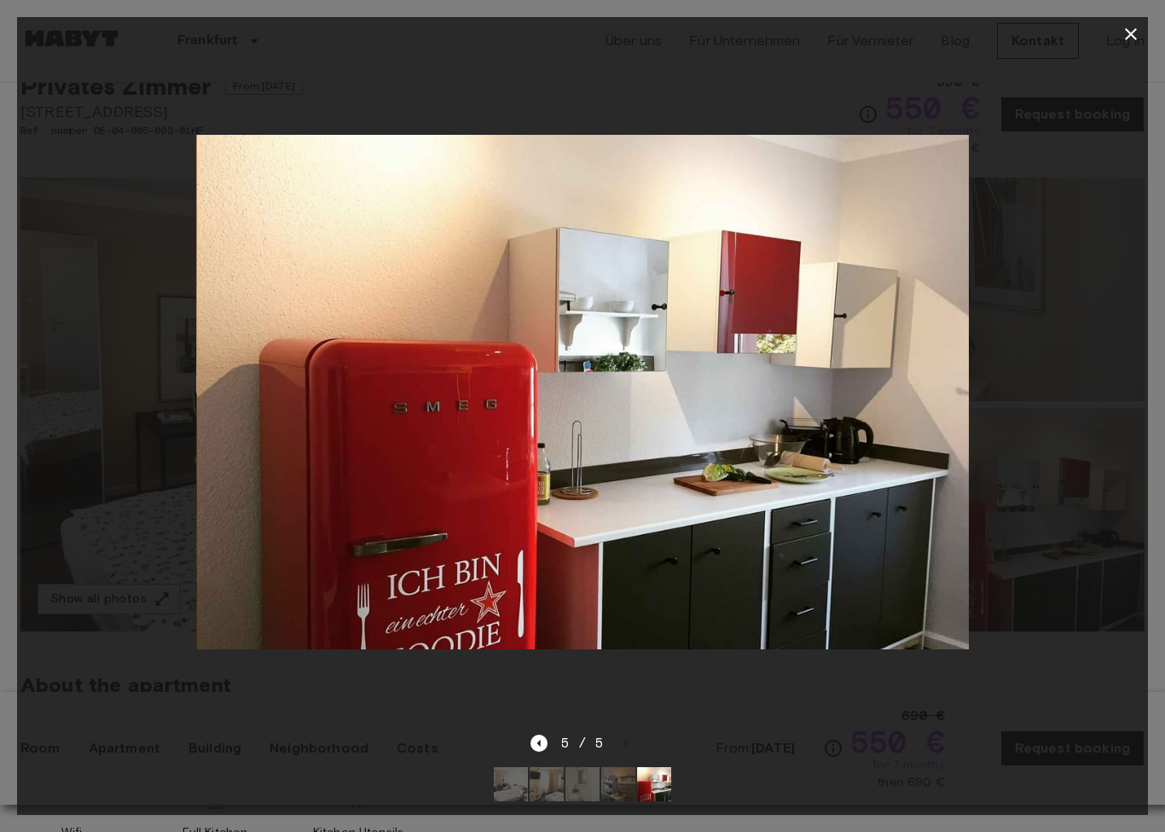
click at [533, 733] on div at bounding box center [582, 392] width 1131 height 682
click at [542, 743] on icon "Previous image" at bounding box center [539, 742] width 17 height 17
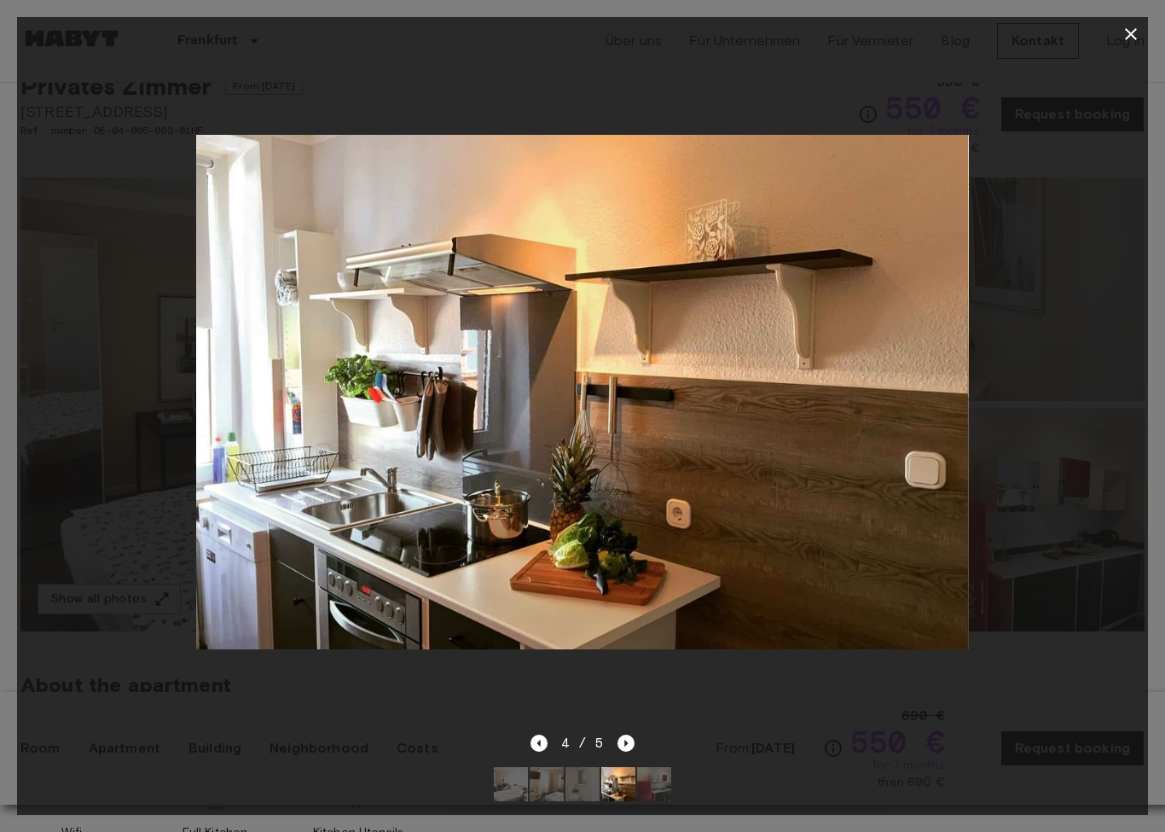
click at [537, 733] on div at bounding box center [582, 392] width 1131 height 682
click at [540, 733] on div at bounding box center [582, 392] width 1131 height 682
click at [1131, 21] on button "button" at bounding box center [1131, 34] width 34 height 34
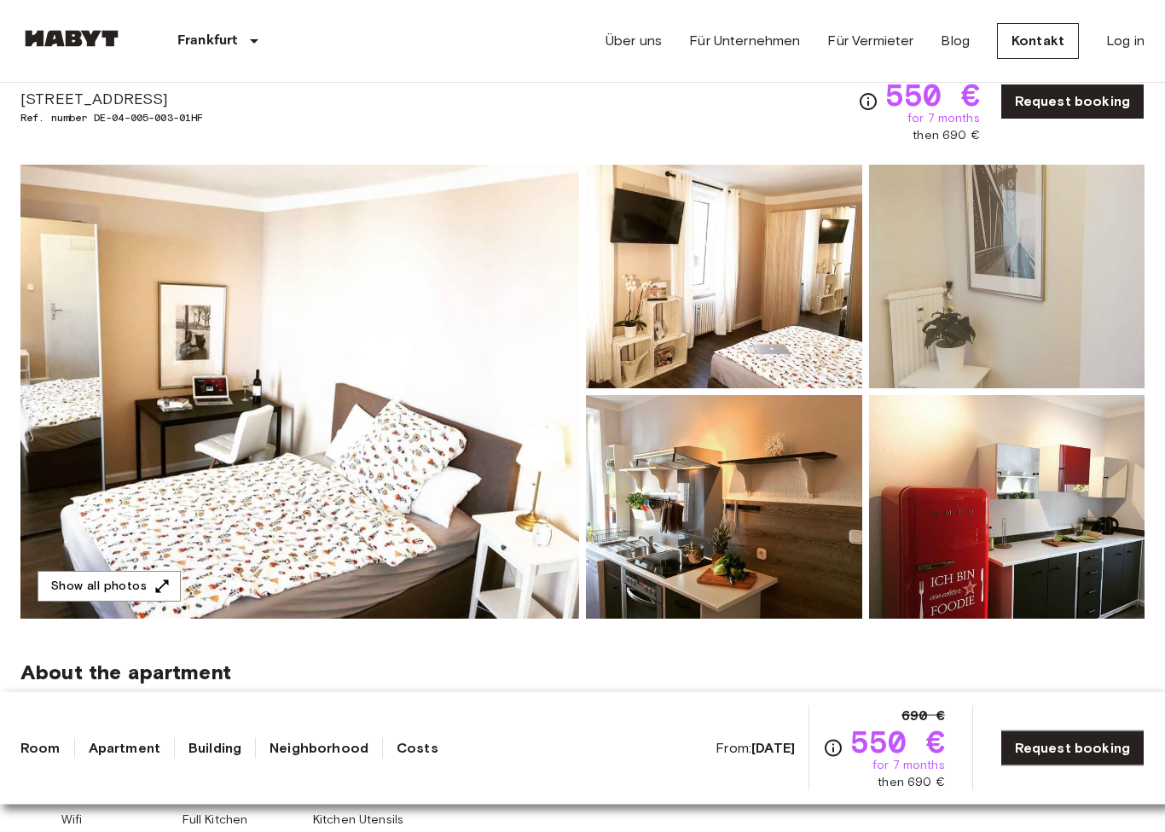
scroll to position [0, 0]
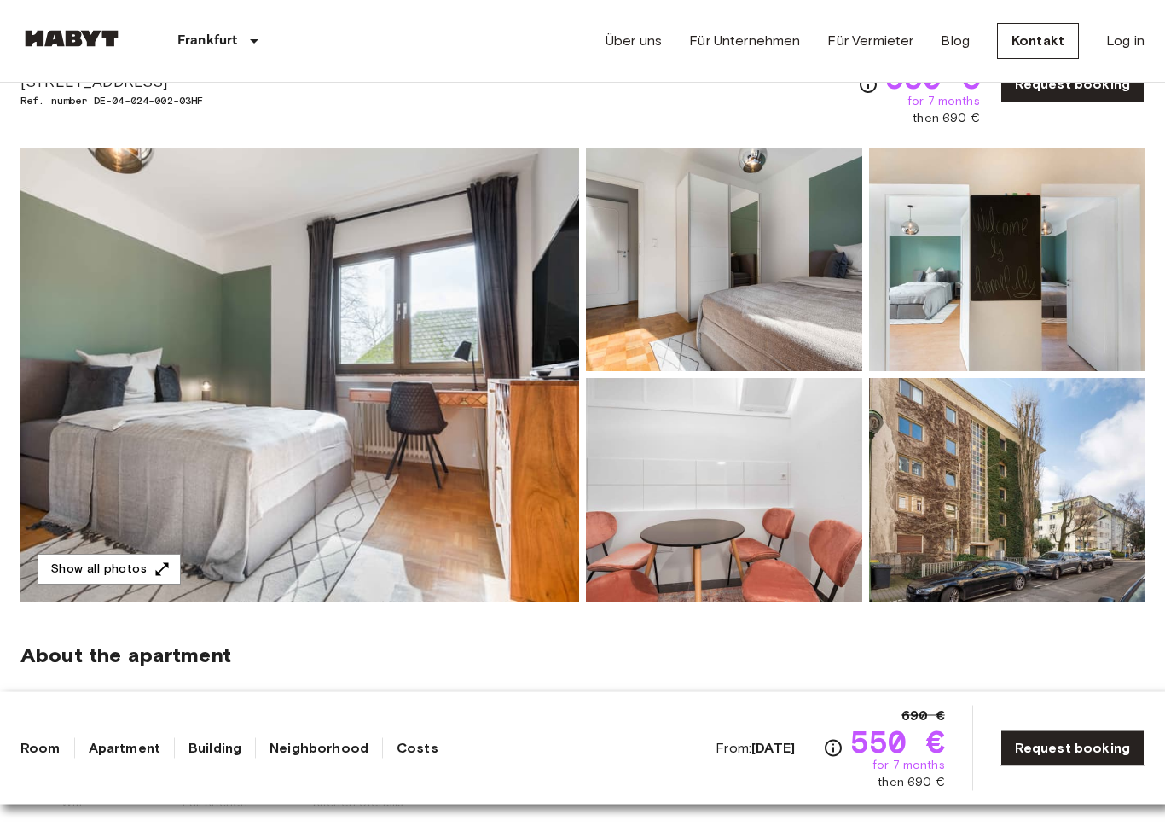
scroll to position [91, 0]
click at [283, 352] on img at bounding box center [299, 374] width 559 height 454
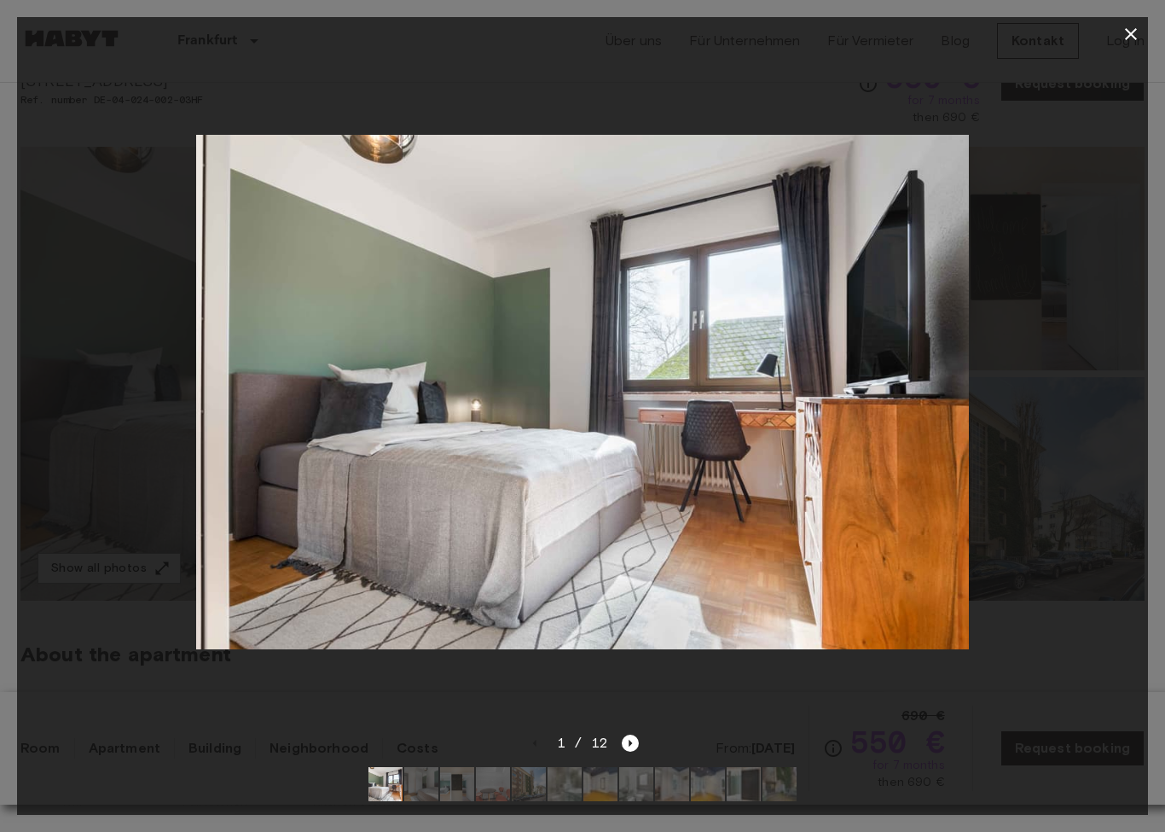
click at [627, 741] on icon "Next image" at bounding box center [630, 742] width 17 height 17
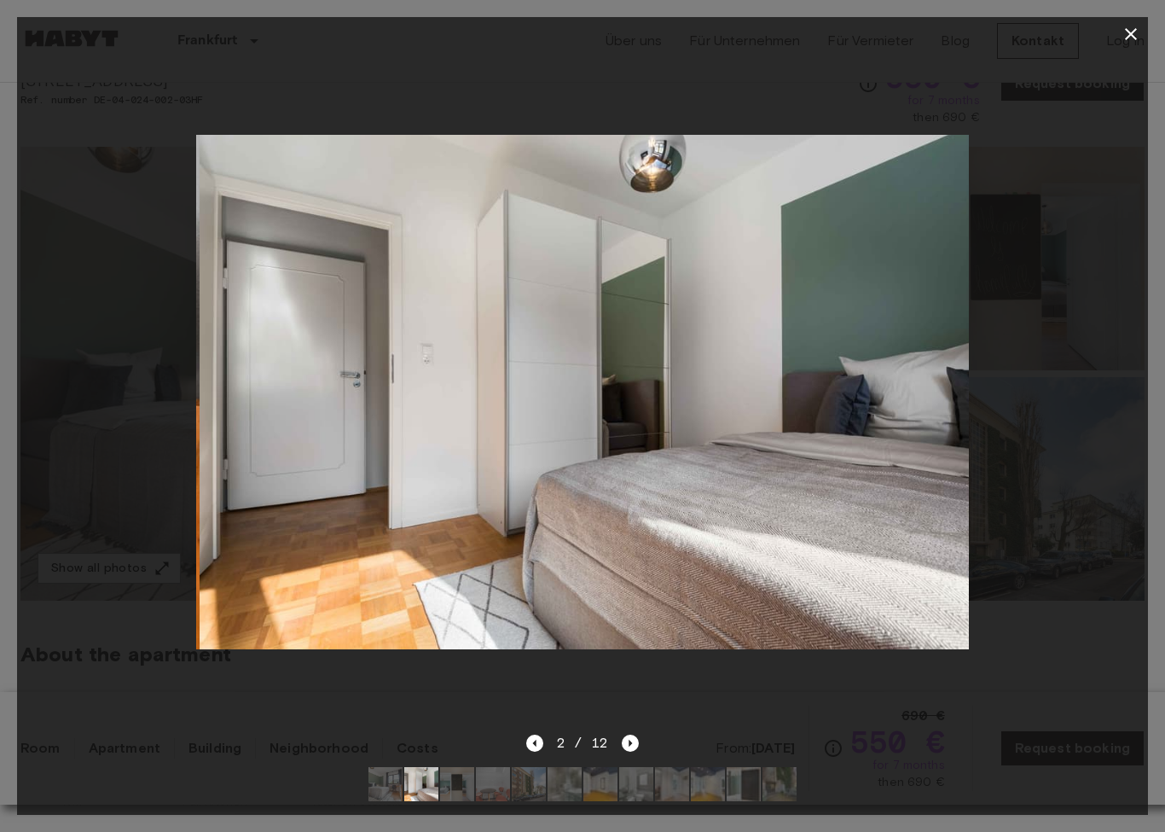
click at [617, 733] on div at bounding box center [582, 392] width 1131 height 682
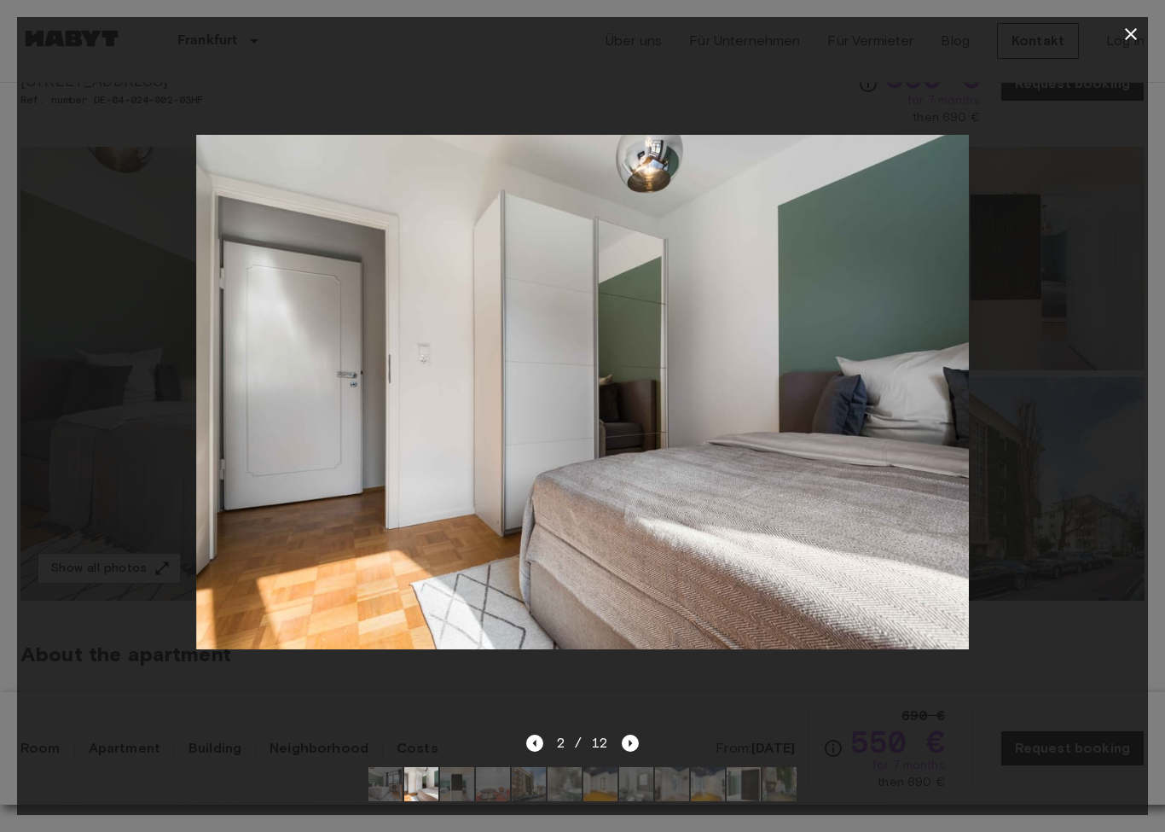
click at [628, 746] on icon "Next image" at bounding box center [630, 742] width 17 height 17
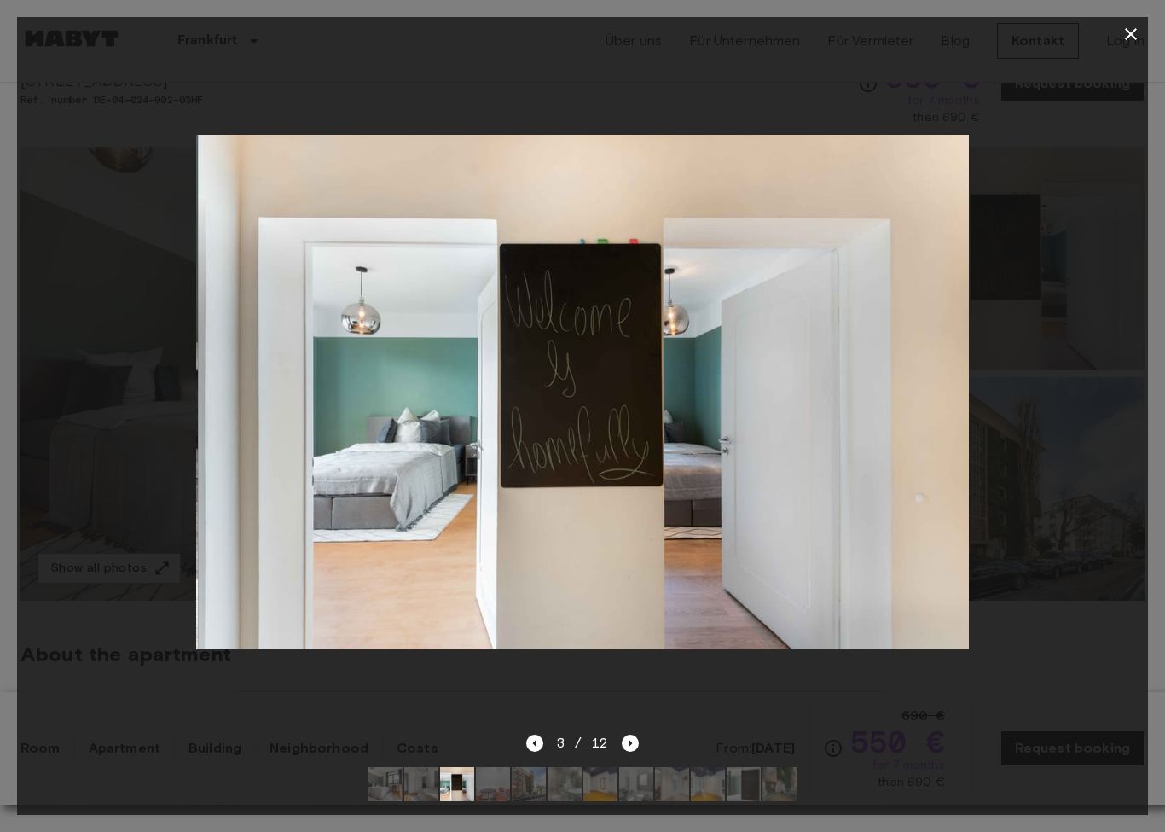
click at [635, 745] on icon "Next image" at bounding box center [630, 742] width 17 height 17
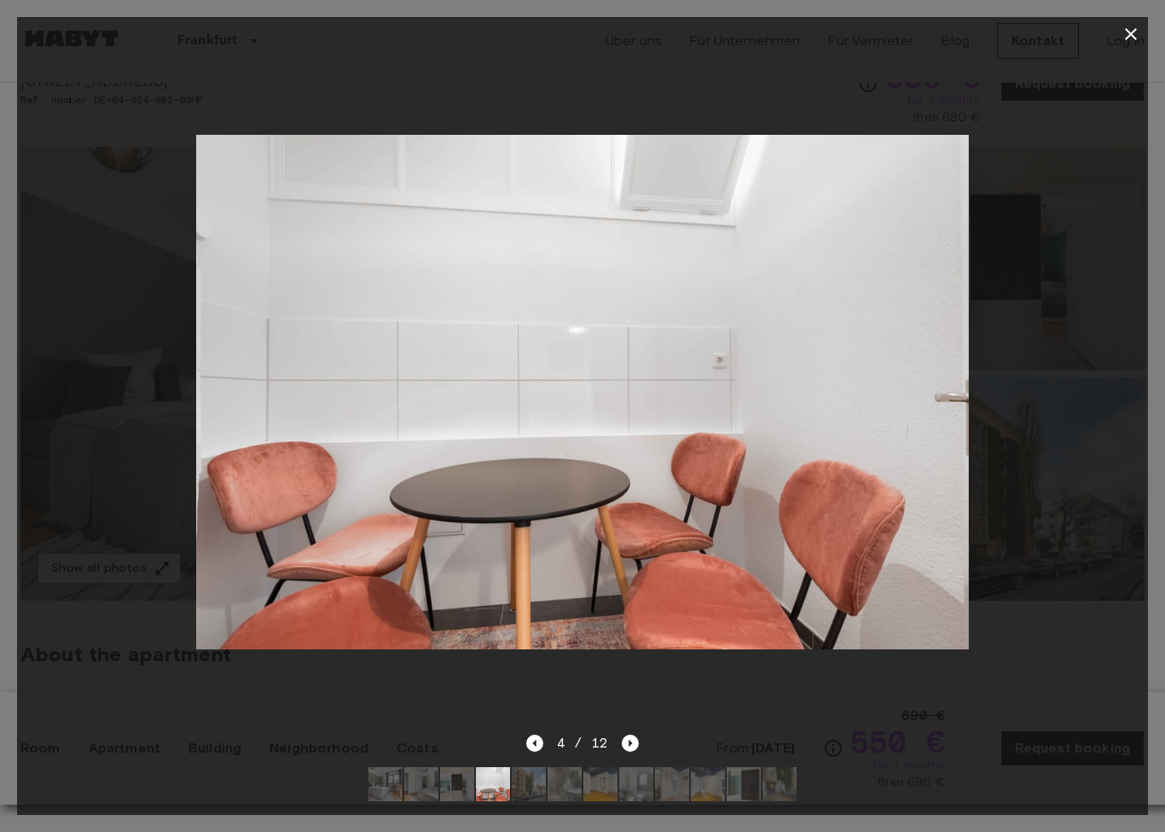
click at [622, 751] on icon "Next image" at bounding box center [630, 742] width 17 height 17
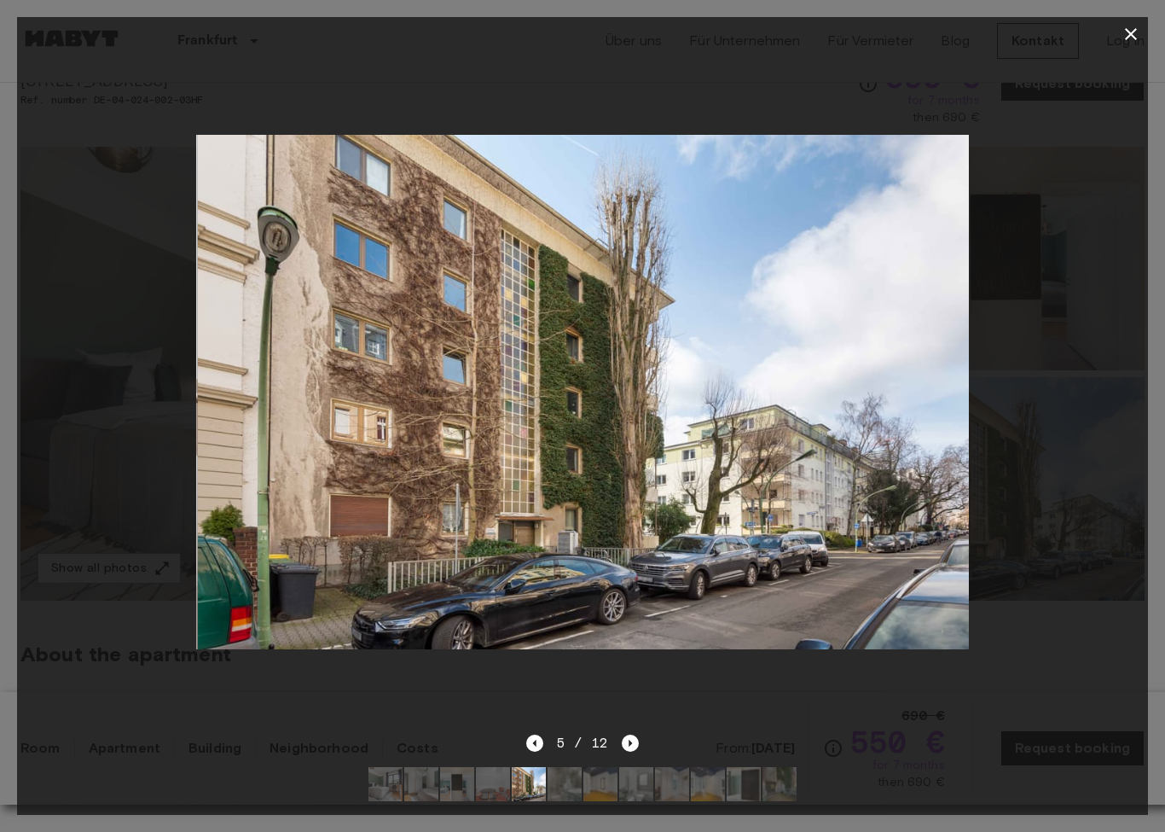
click at [617, 743] on div "5 / 12" at bounding box center [582, 743] width 113 height 20
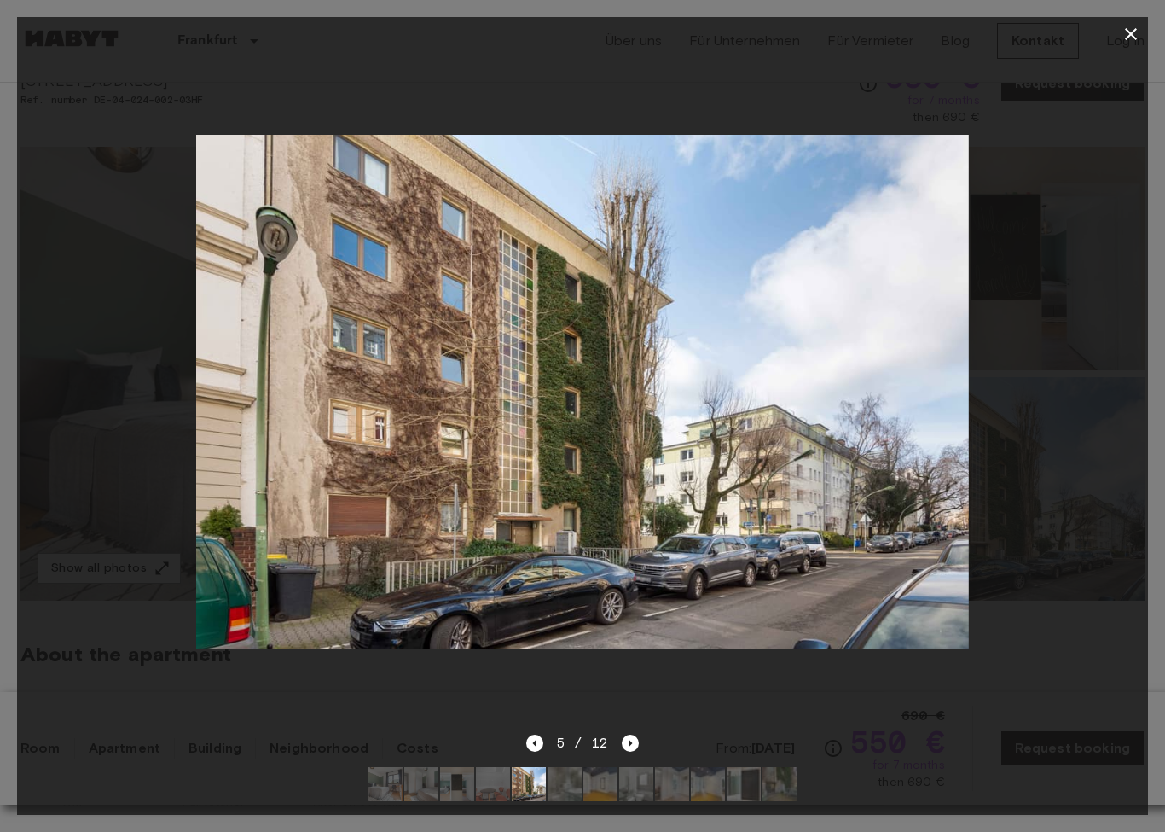
click at [624, 745] on icon "Next image" at bounding box center [630, 742] width 17 height 17
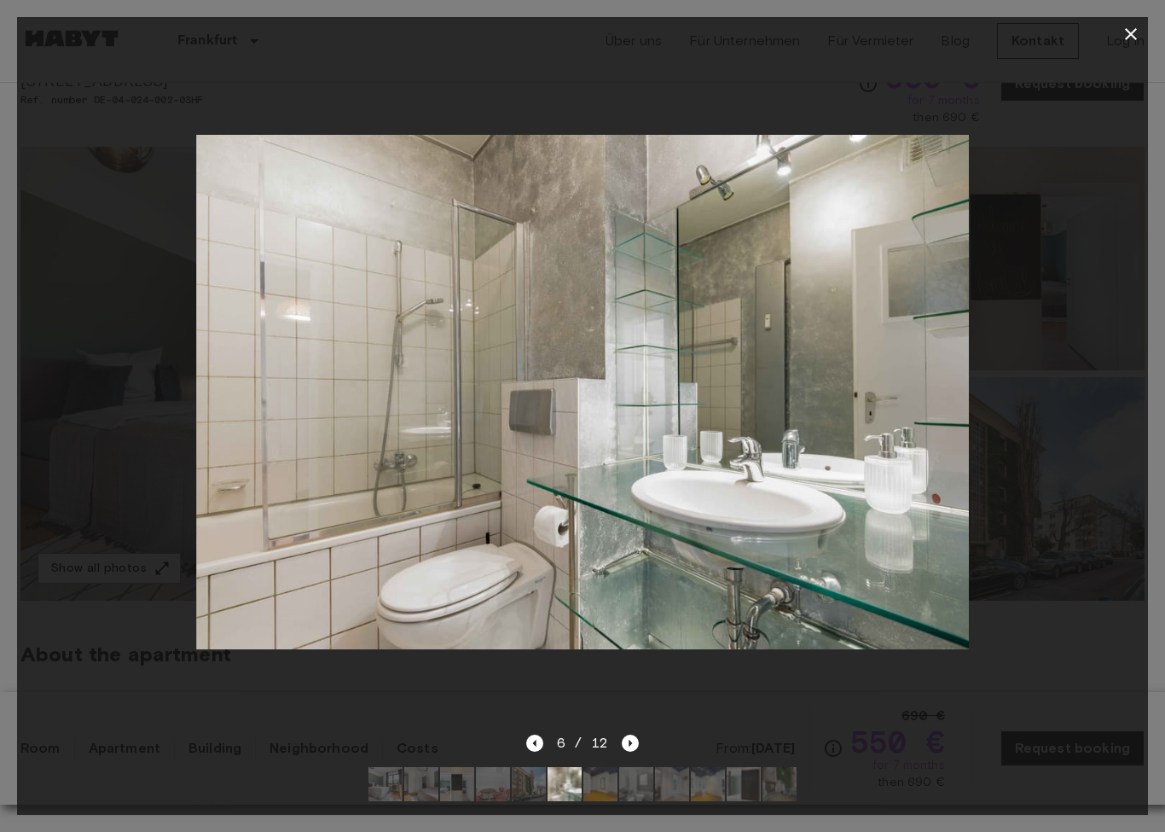
click at [628, 745] on icon "Next image" at bounding box center [630, 742] width 17 height 17
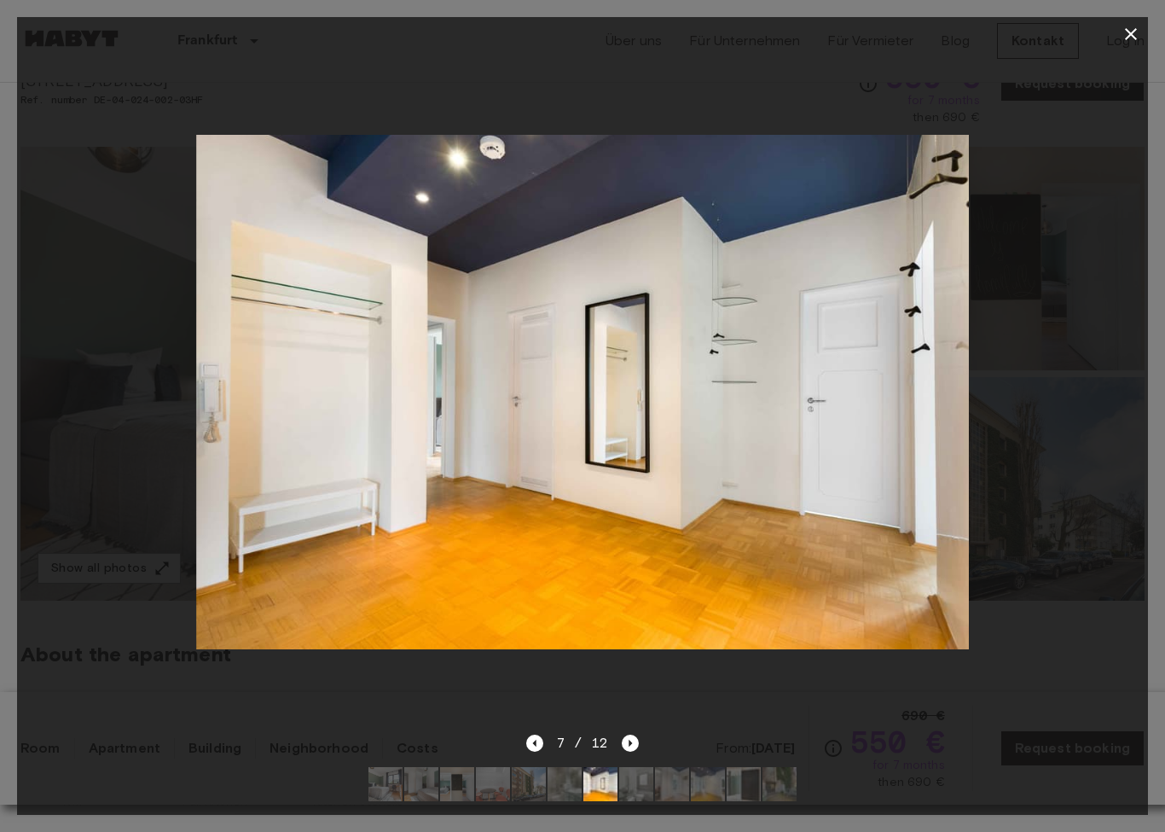
click at [658, 751] on div "7 / 12" at bounding box center [582, 774] width 1131 height 82
click at [637, 741] on icon "Next image" at bounding box center [630, 742] width 17 height 17
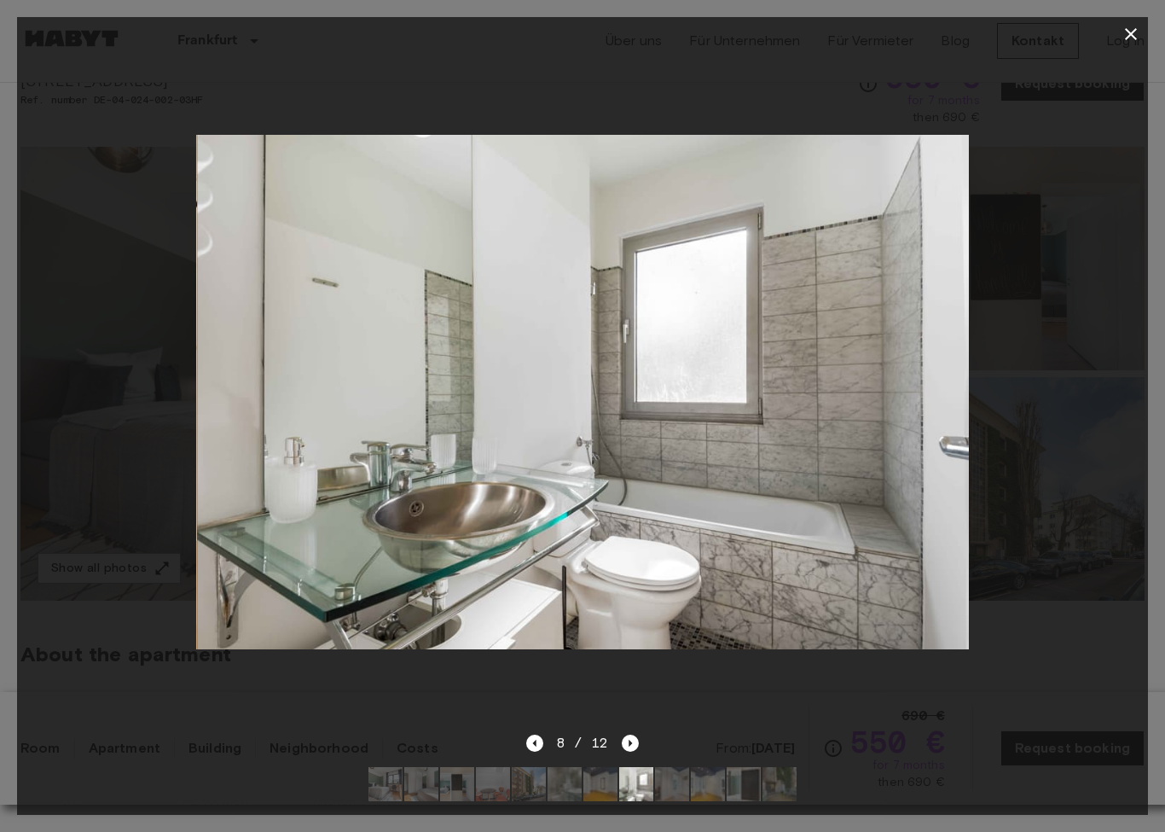
click at [629, 745] on icon "Next image" at bounding box center [630, 743] width 3 height 7
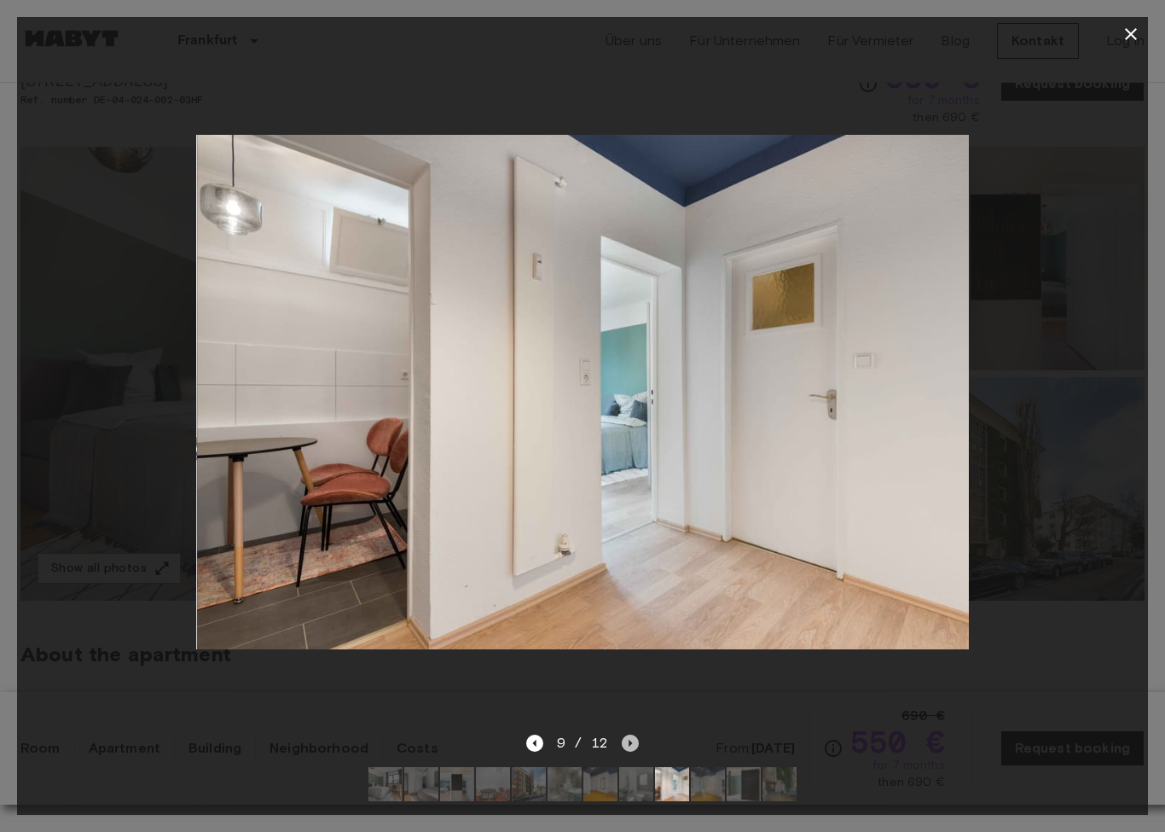
click at [624, 741] on icon "Next image" at bounding box center [630, 742] width 17 height 17
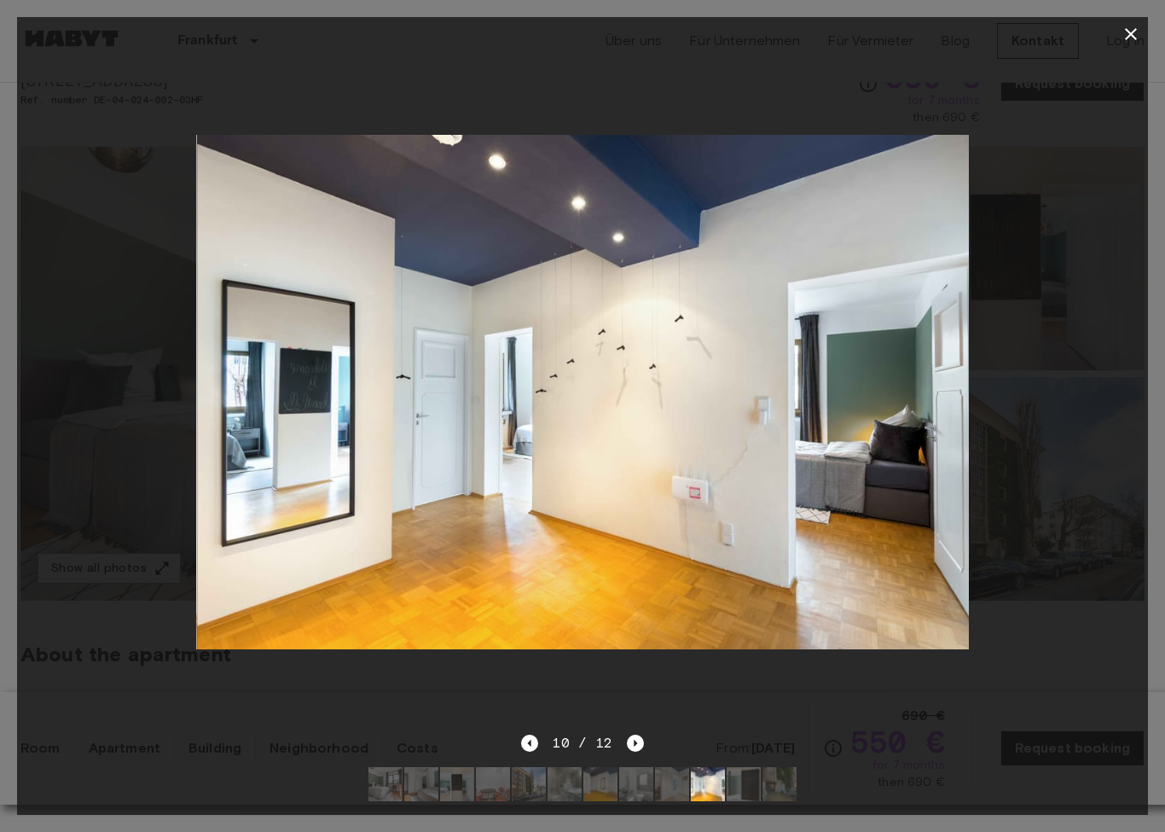
click at [619, 741] on div "10 / 12" at bounding box center [582, 743] width 122 height 20
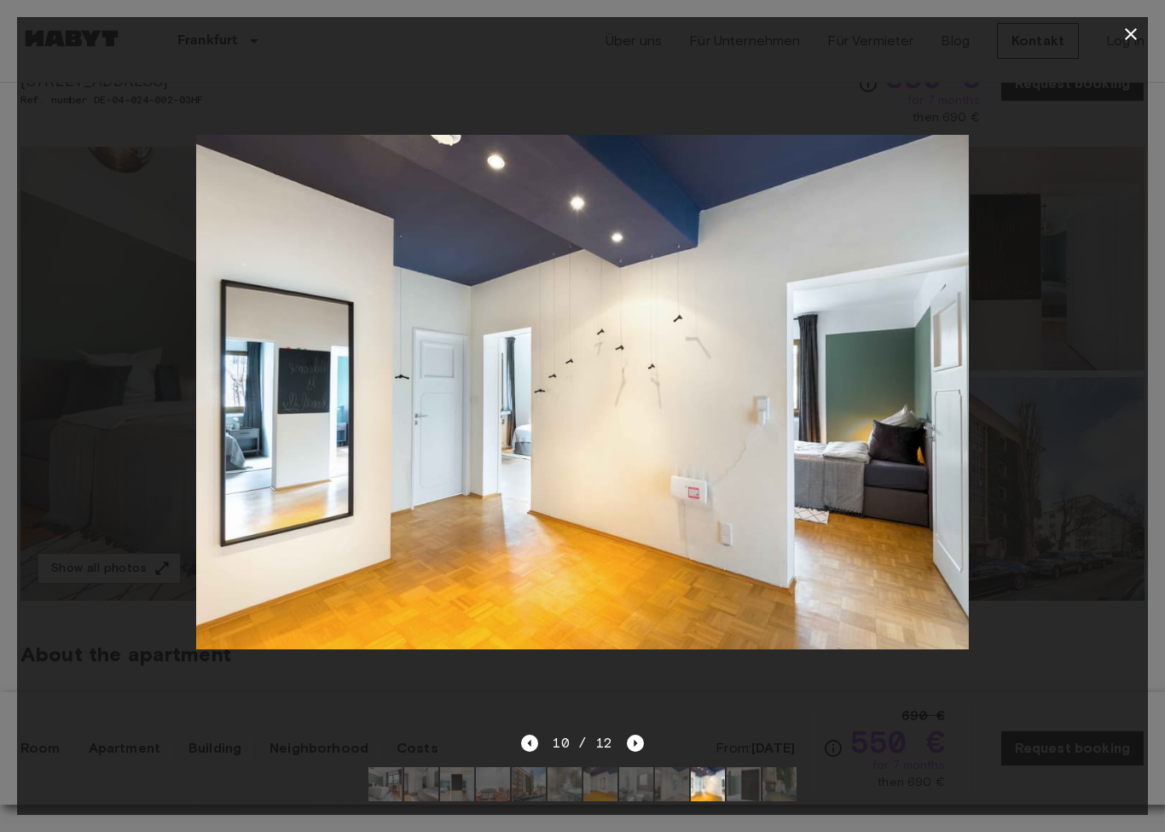
click at [635, 749] on icon "Next image" at bounding box center [635, 742] width 17 height 17
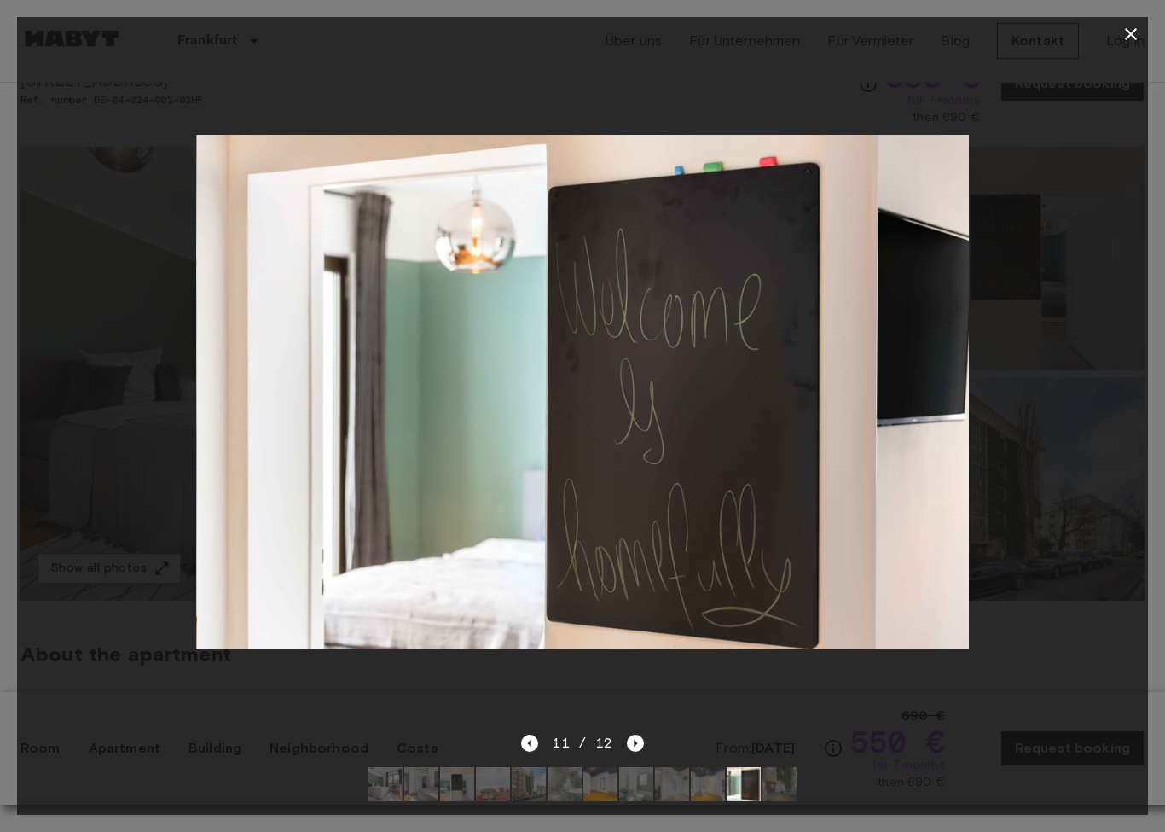
click at [626, 733] on div at bounding box center [582, 392] width 1131 height 682
click at [628, 739] on icon "Next image" at bounding box center [635, 742] width 17 height 17
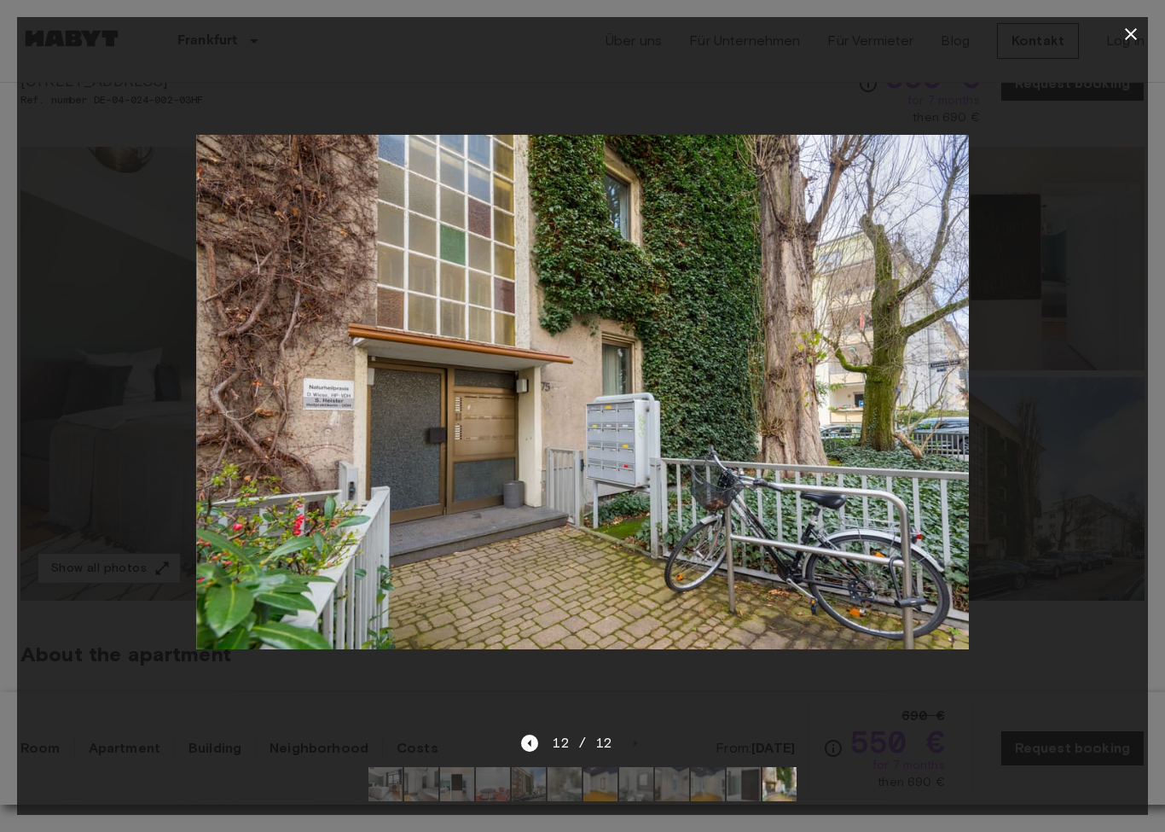
click at [103, 387] on div at bounding box center [582, 392] width 1131 height 682
click at [1120, 40] on button "button" at bounding box center [1131, 34] width 34 height 34
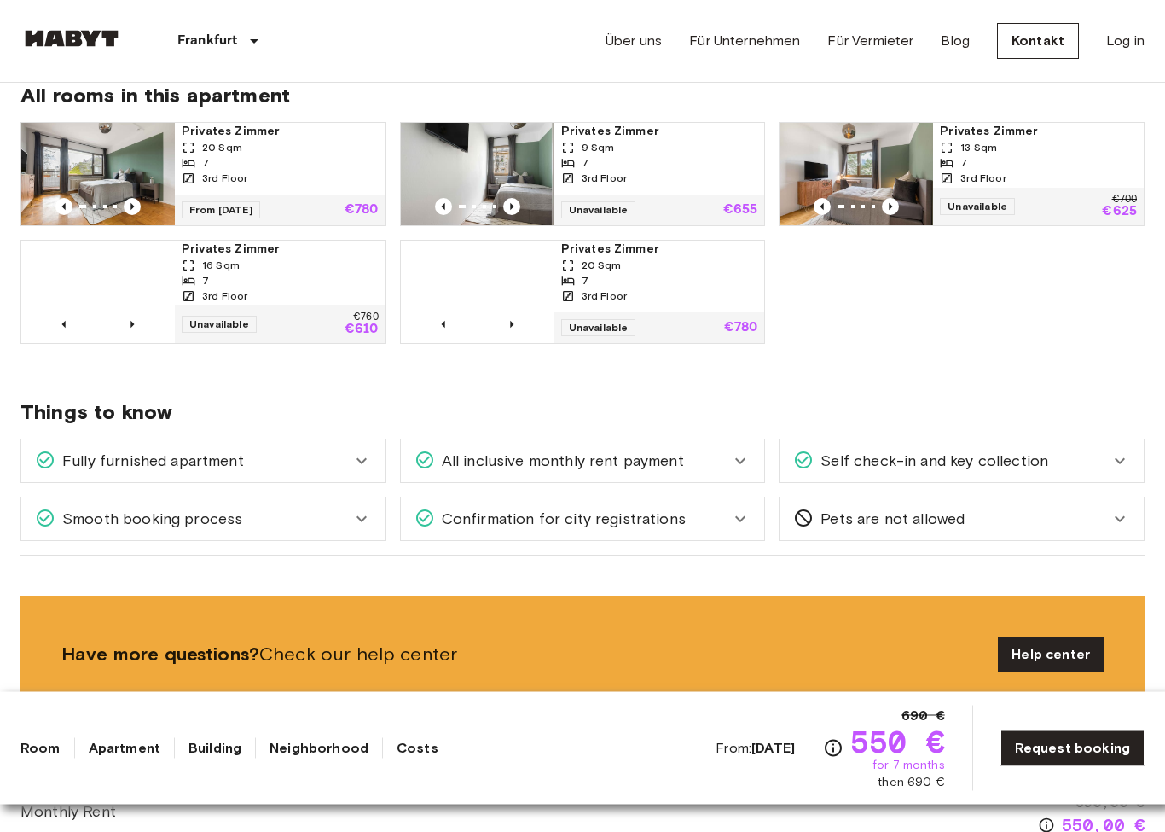
scroll to position [878, 0]
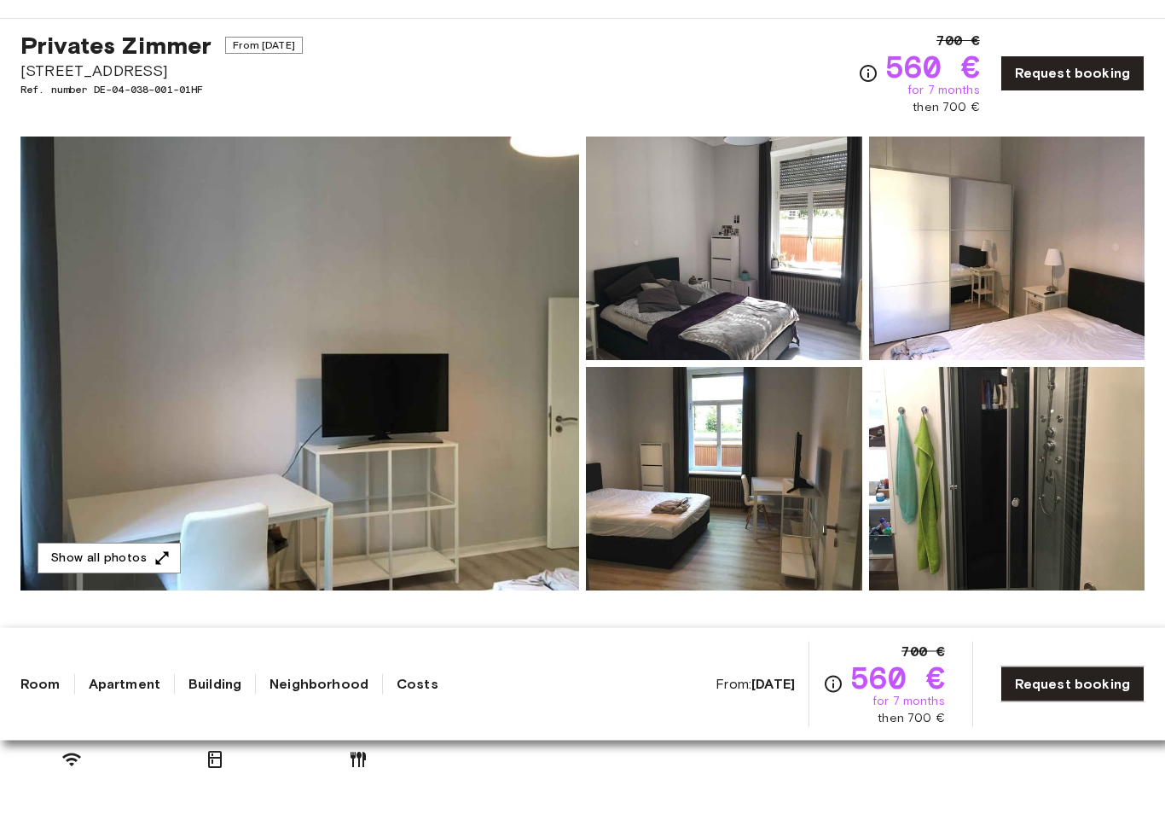
click at [357, 450] on img at bounding box center [299, 428] width 559 height 454
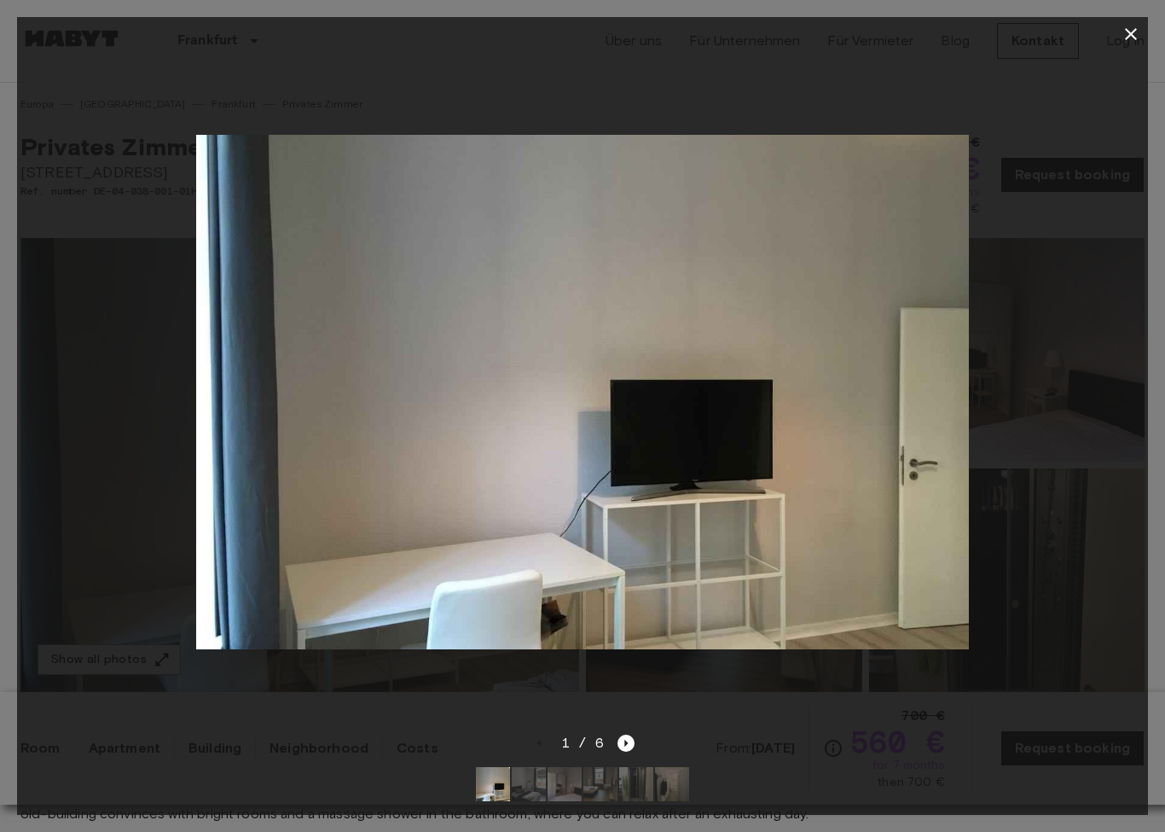
click at [625, 751] on icon "Next image" at bounding box center [626, 742] width 17 height 17
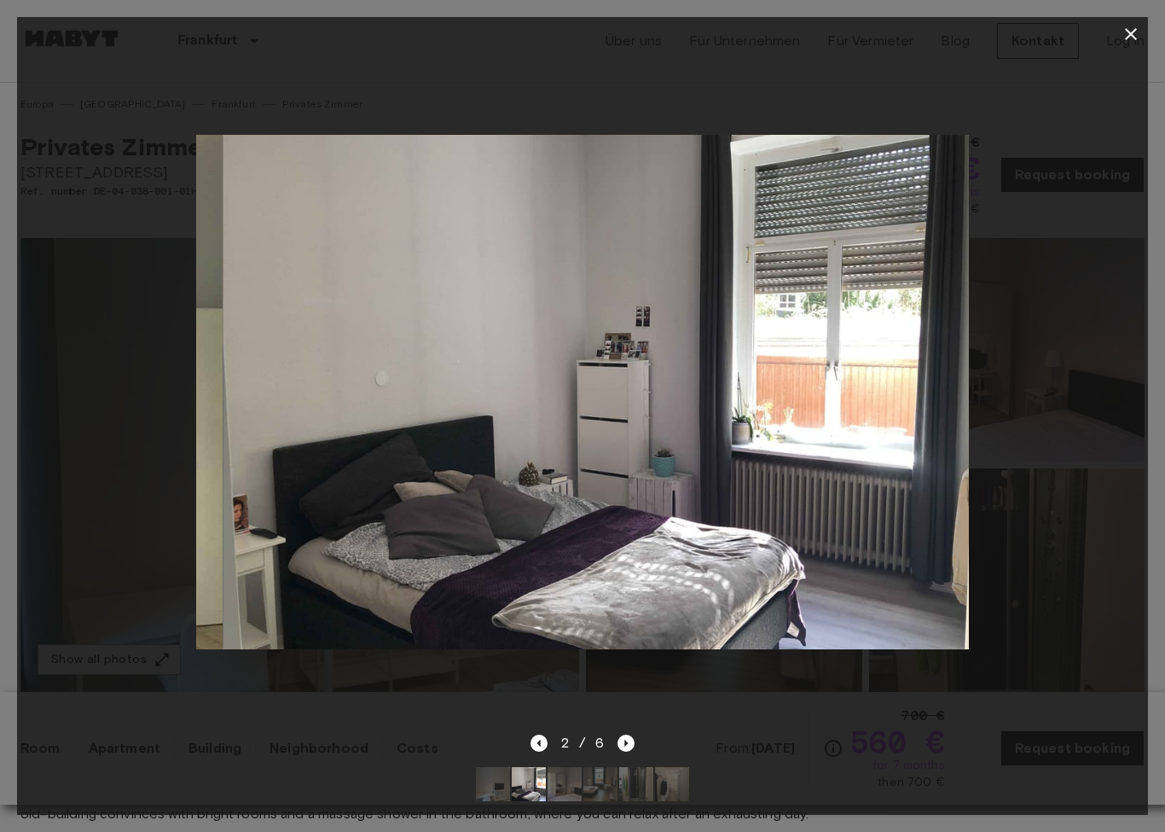
click at [632, 743] on icon "Next image" at bounding box center [626, 742] width 17 height 17
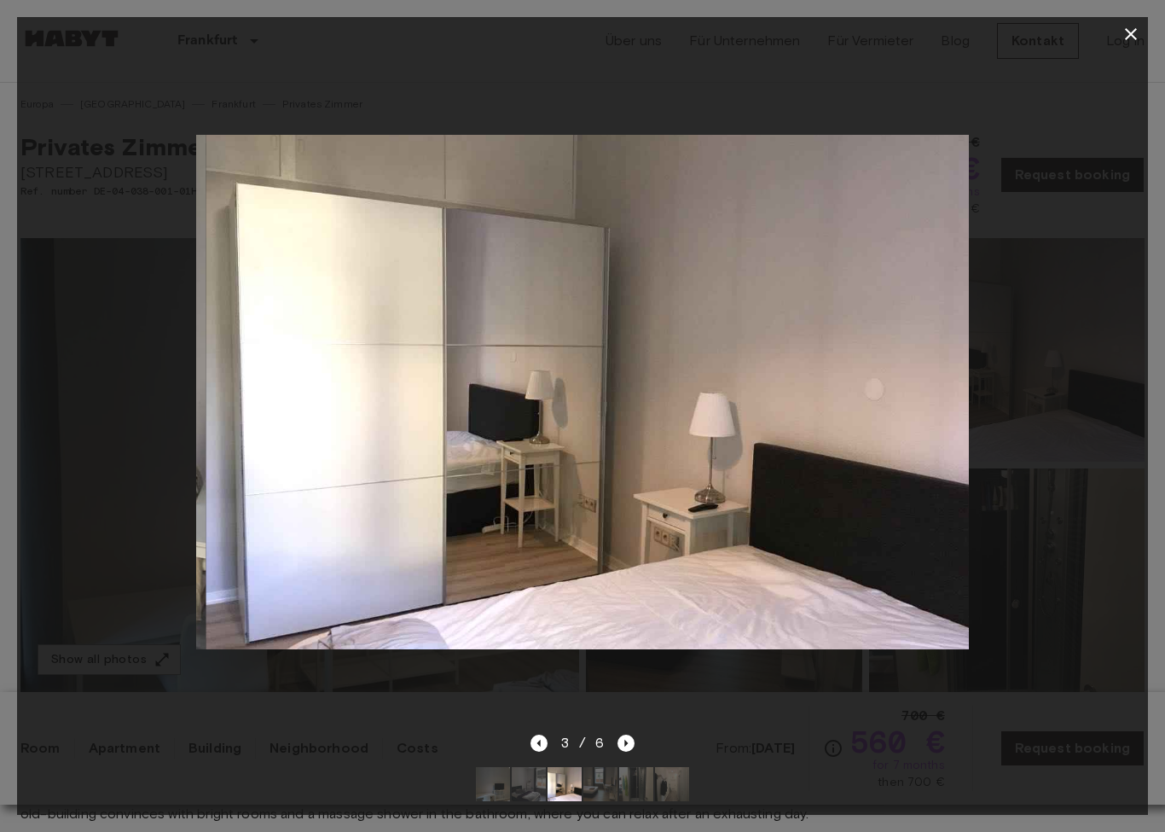
click at [635, 733] on div at bounding box center [582, 392] width 1131 height 682
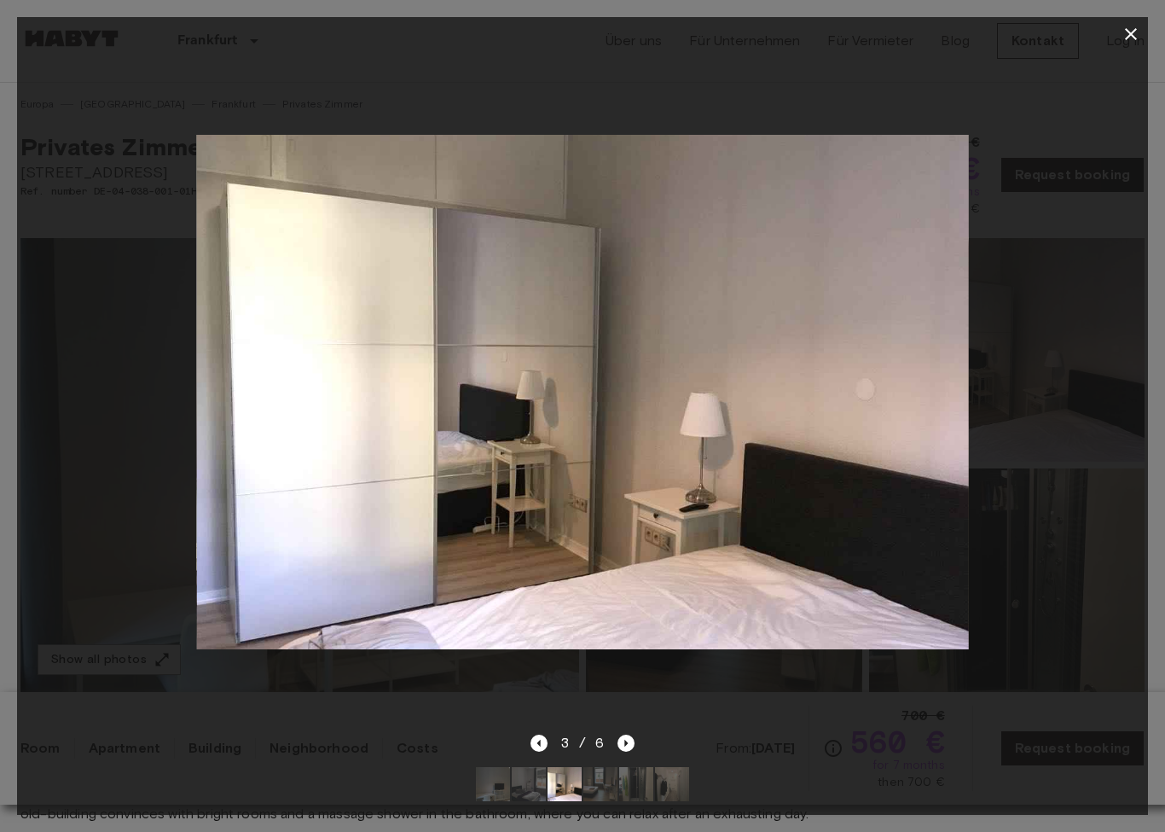
click at [633, 742] on icon "Next image" at bounding box center [626, 742] width 17 height 17
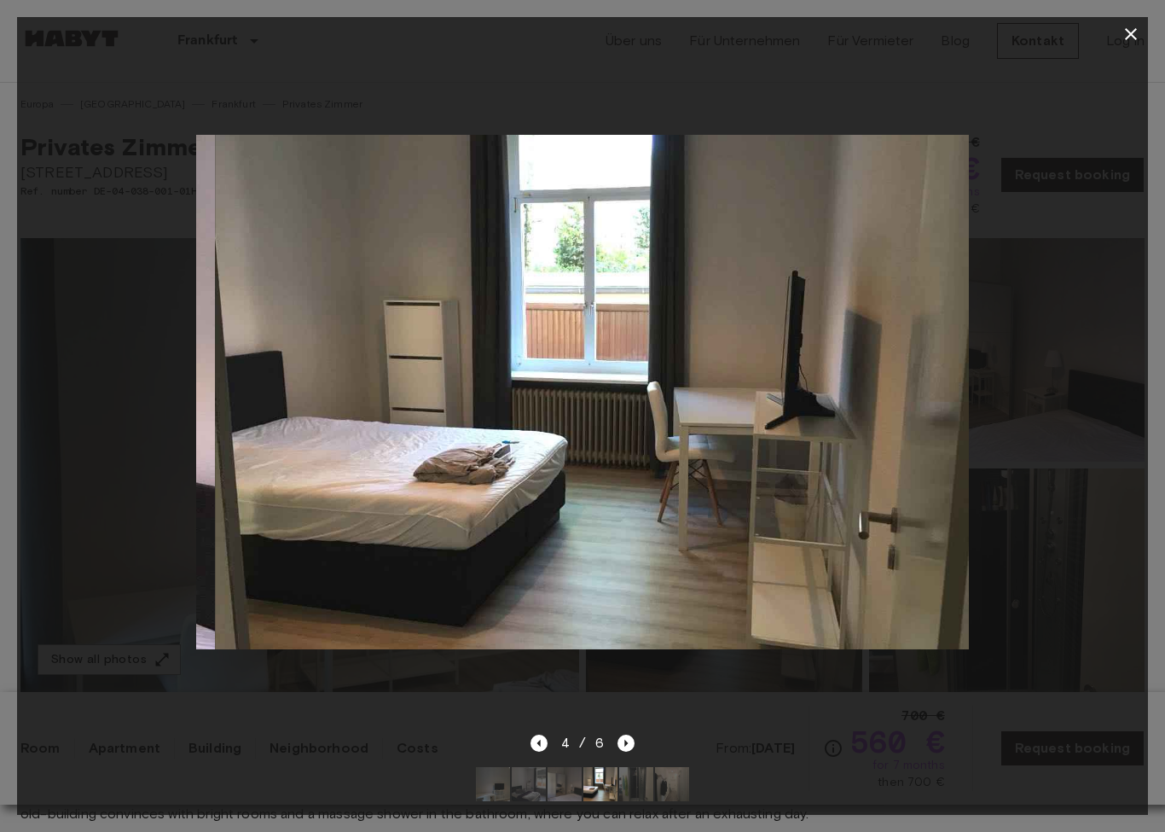
click at [626, 749] on icon "Next image" at bounding box center [626, 742] width 17 height 17
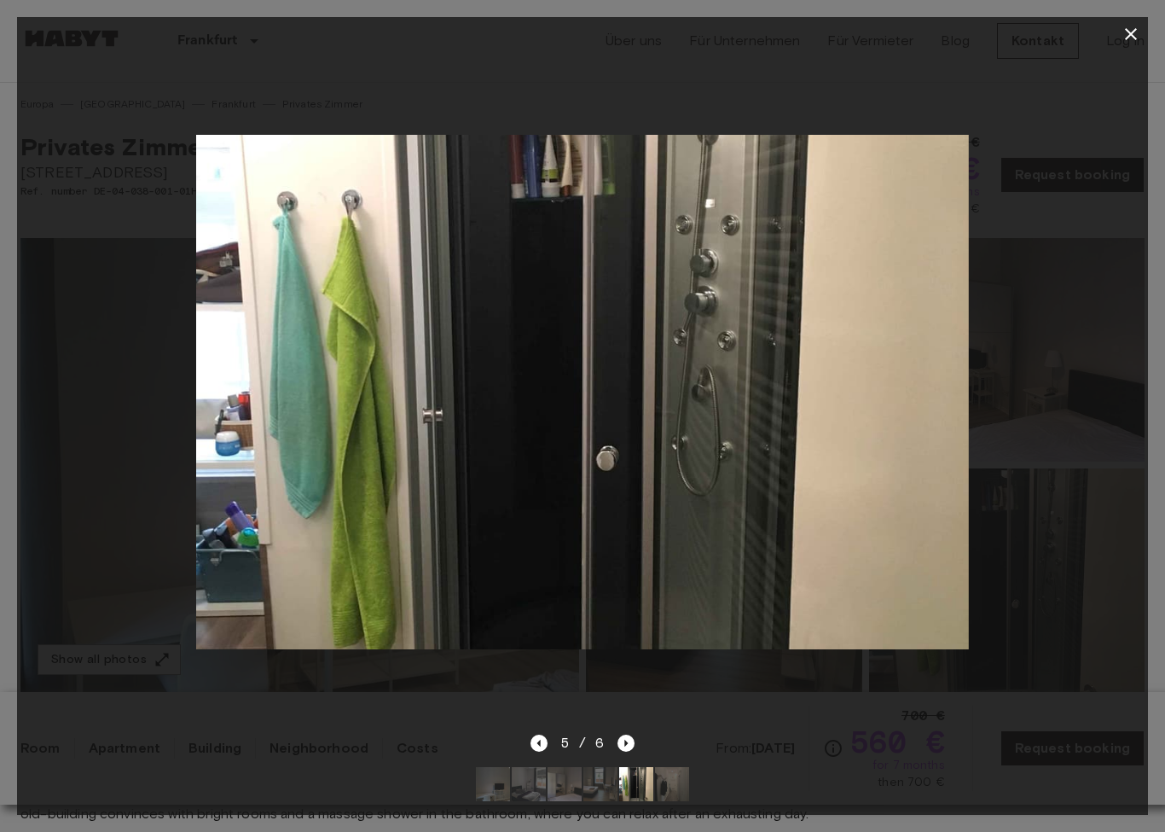
click at [634, 751] on icon "Next image" at bounding box center [626, 742] width 17 height 17
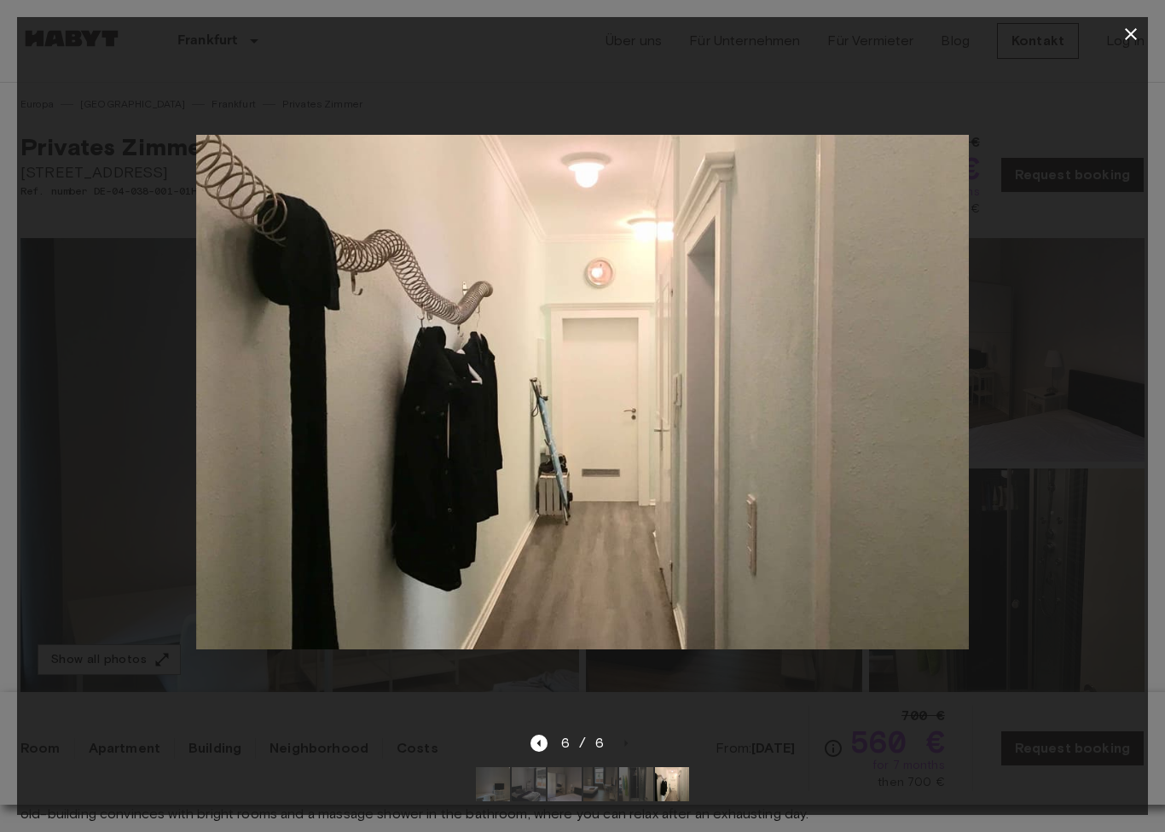
click at [1142, 37] on button "button" at bounding box center [1131, 34] width 34 height 34
